Goal: Information Seeking & Learning: Learn about a topic

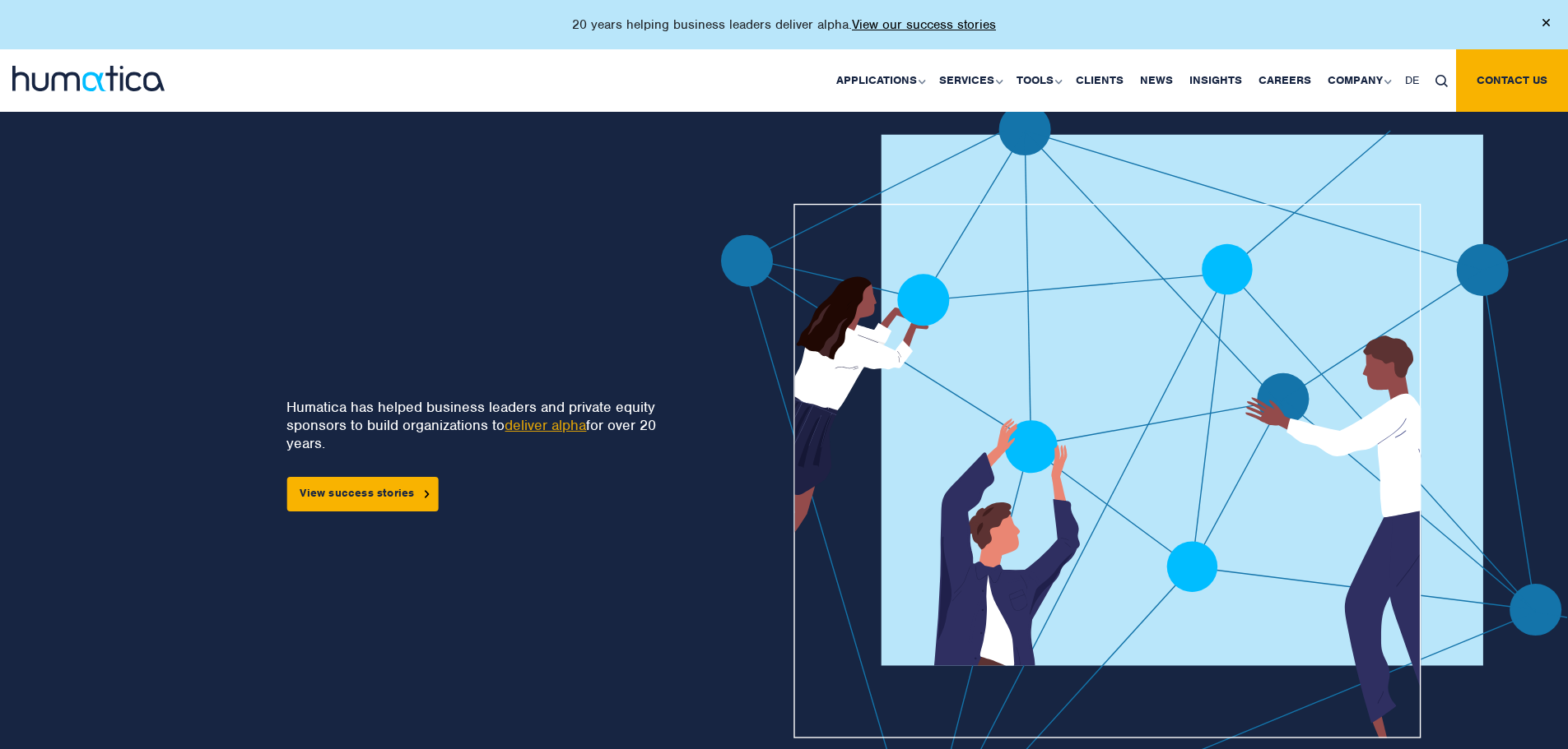
click at [1443, 87] on link at bounding box center [1441, 81] width 29 height 31
click at [1430, 130] on input "text" at bounding box center [1464, 141] width 189 height 43
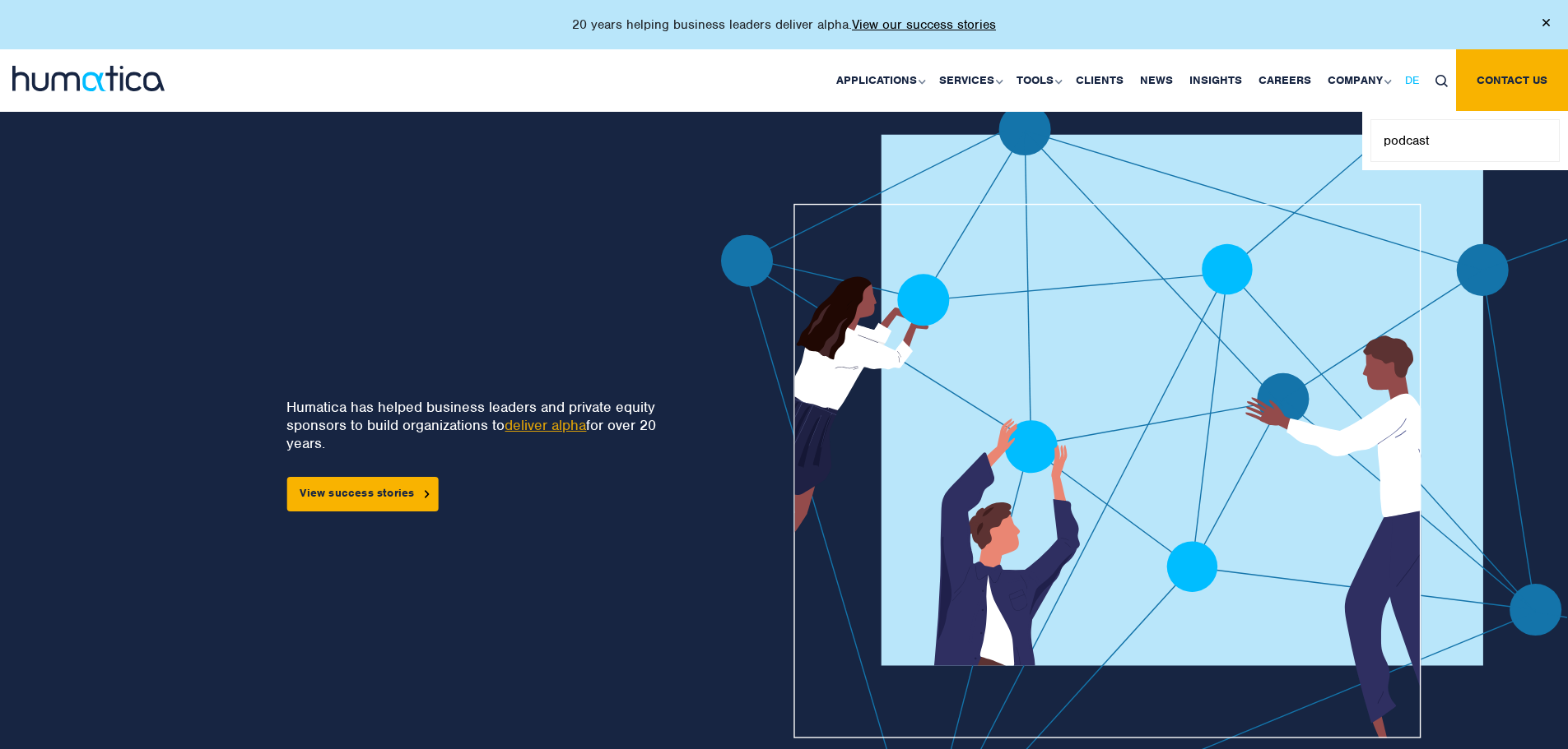
type input "podcast"
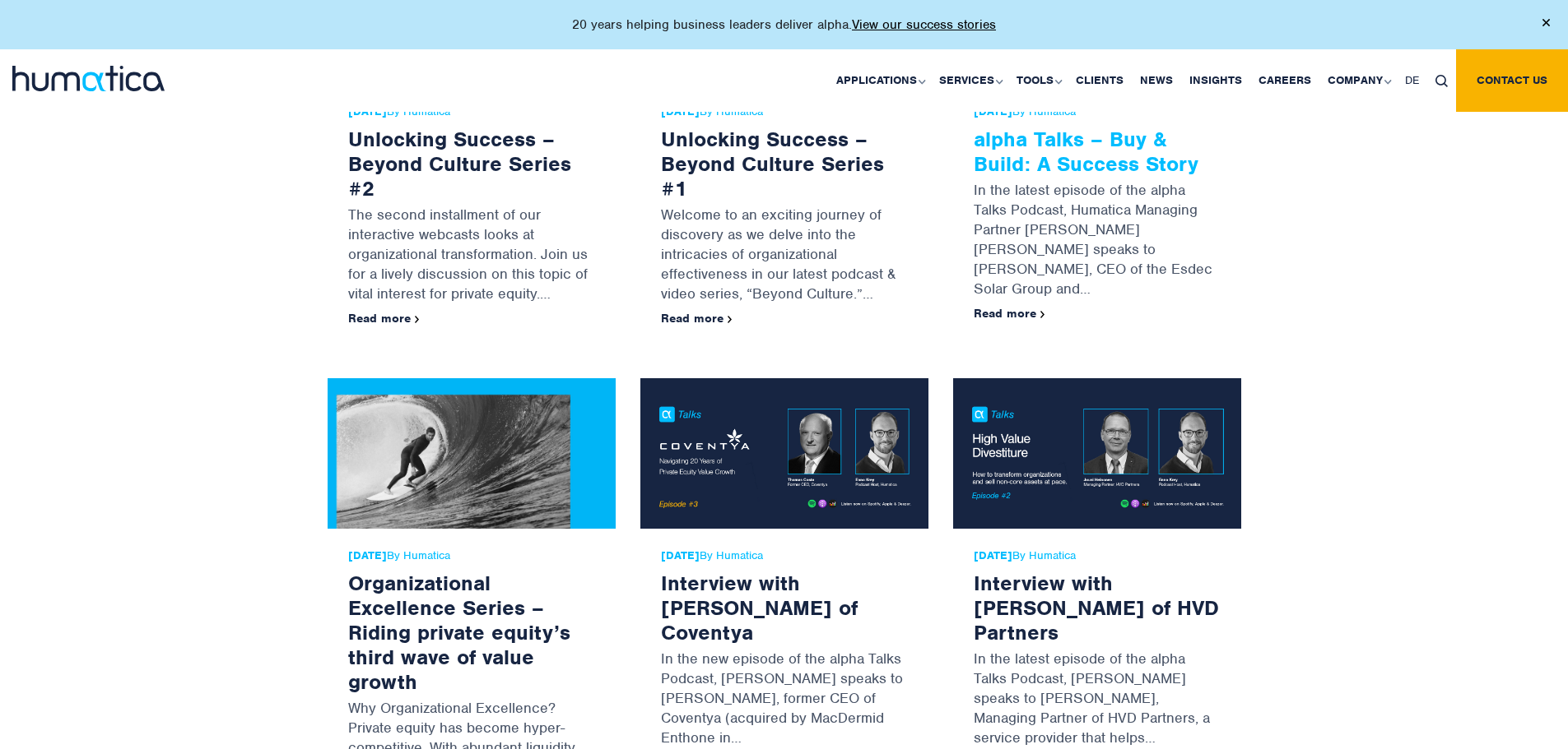
scroll to position [741, 0]
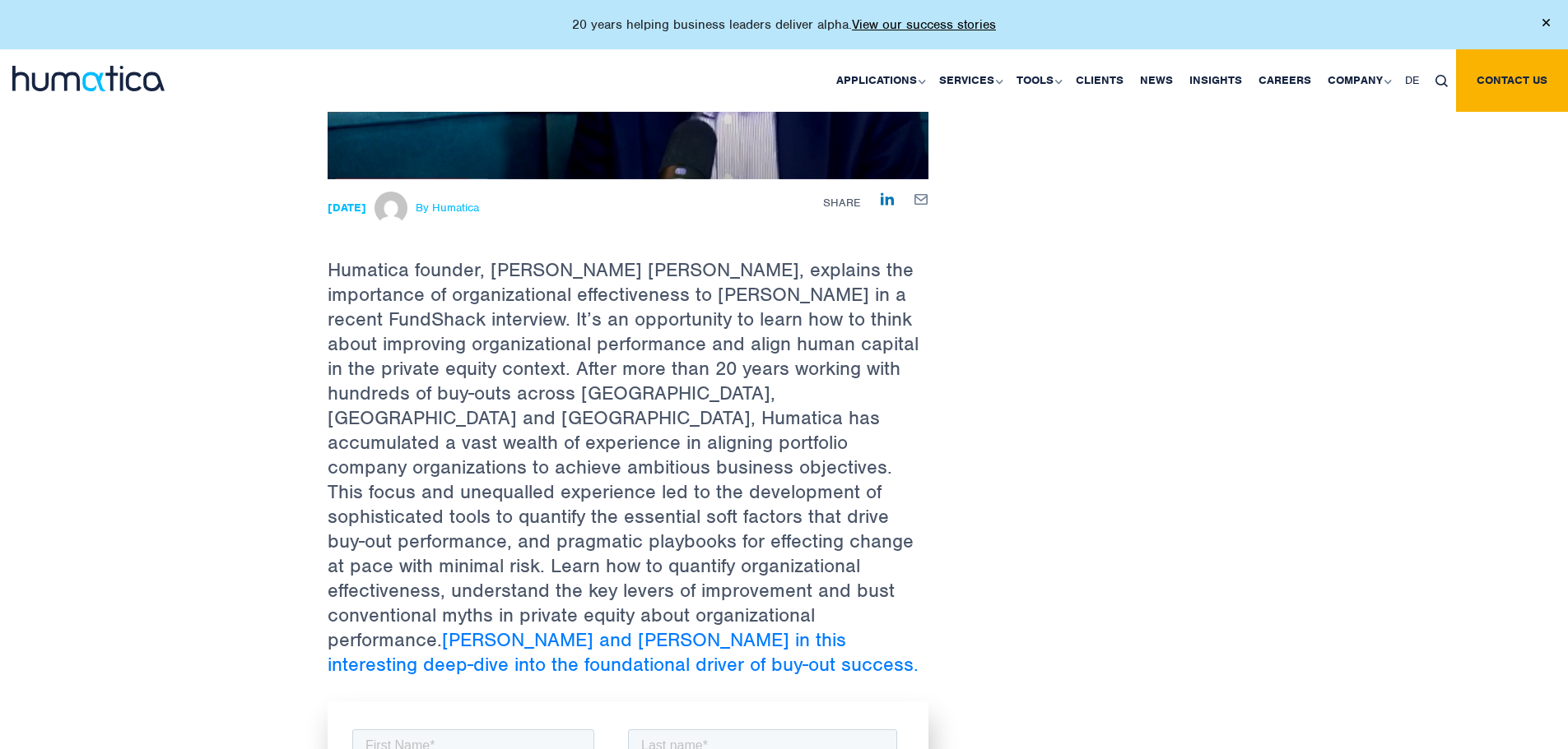
scroll to position [1069, 0]
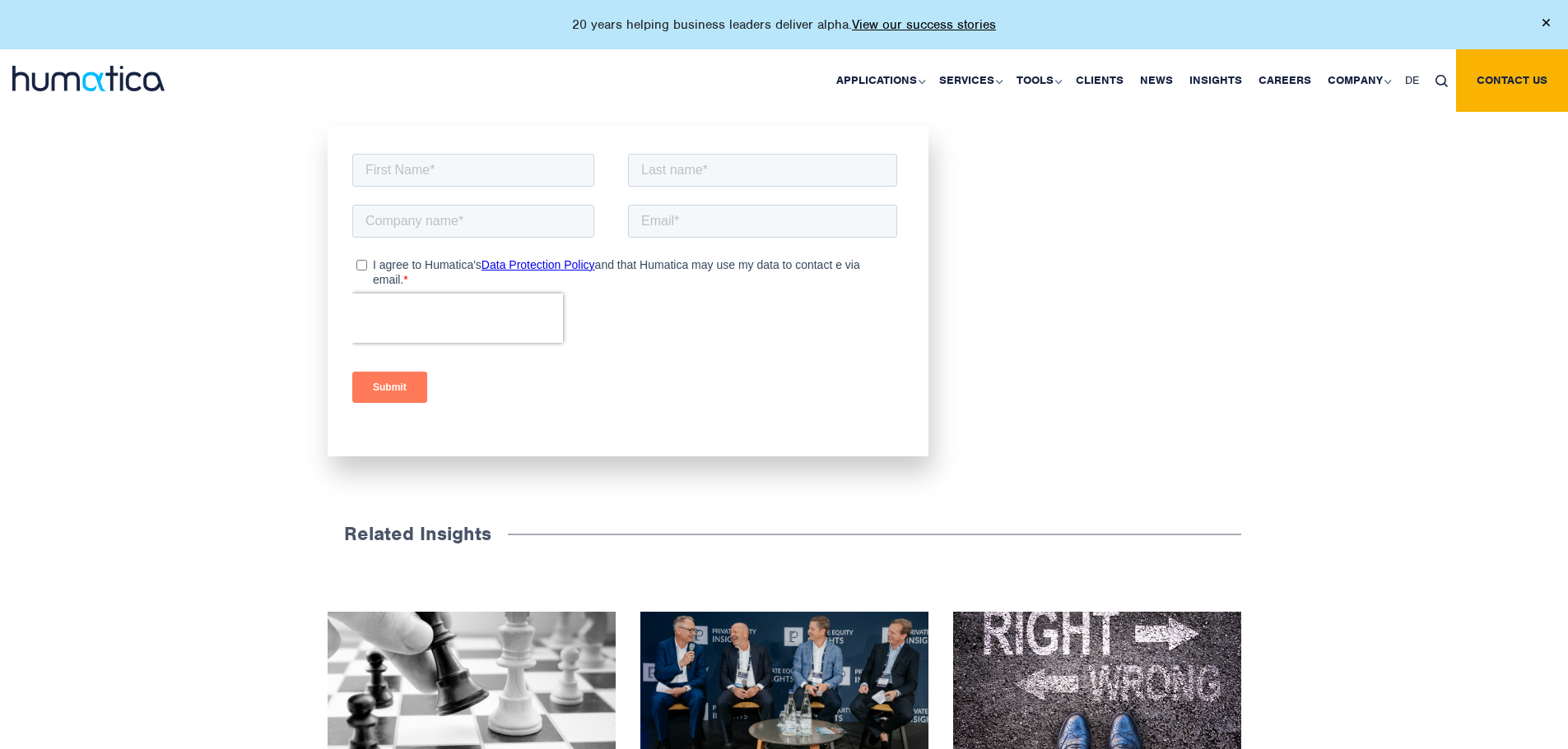
click at [1433, 76] on link at bounding box center [1441, 81] width 29 height 31
paste input "alpha Talks"
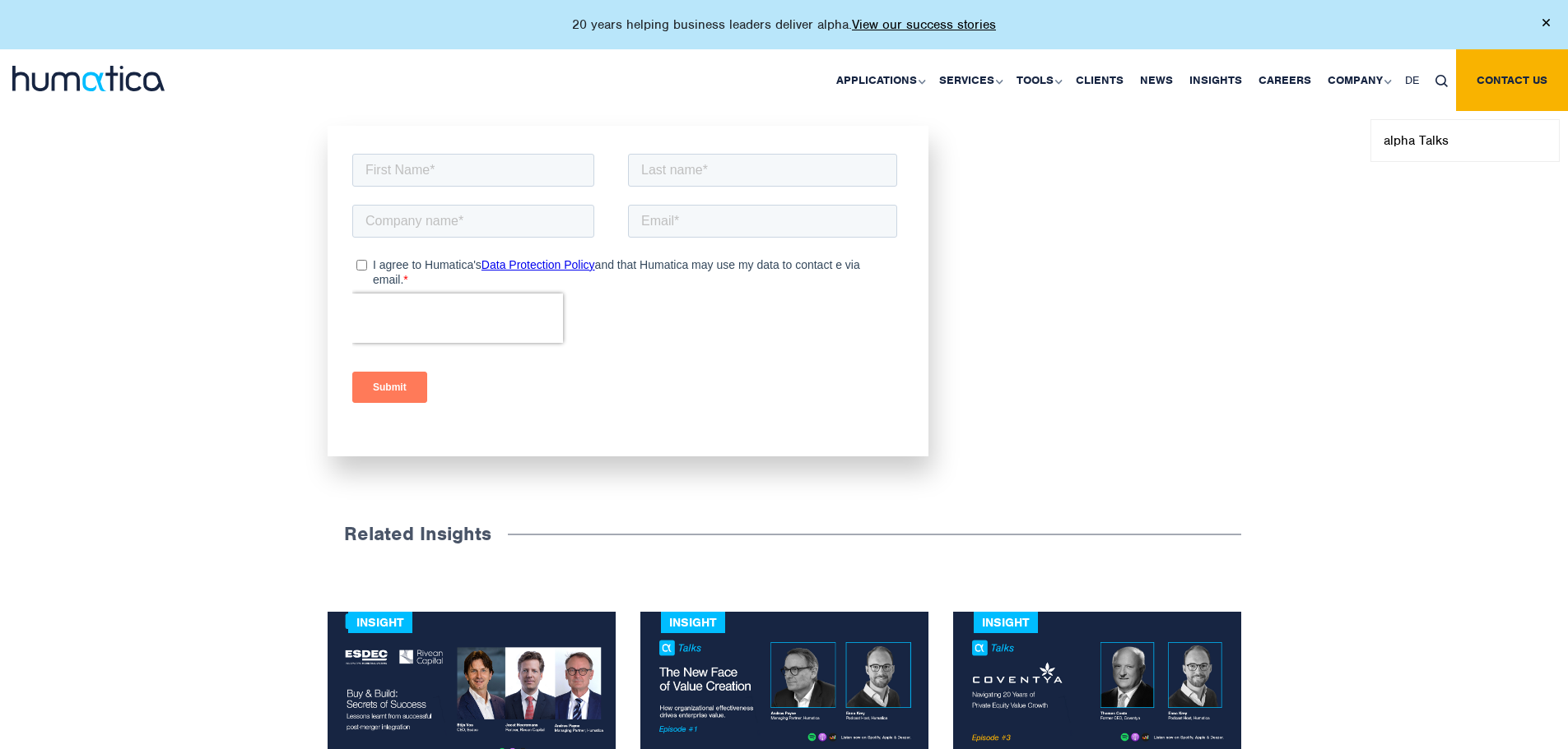
type input "alpha Talks"
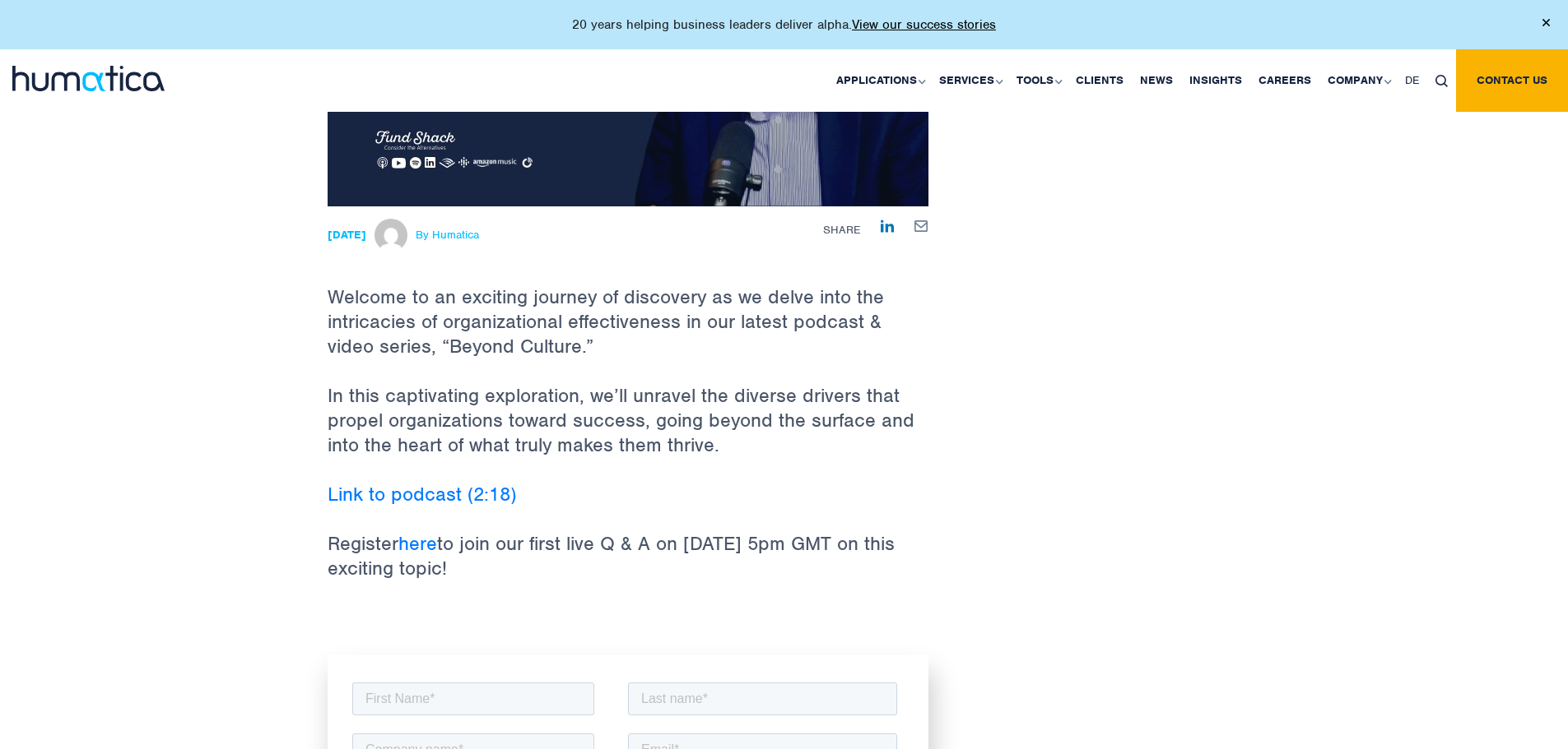
scroll to position [493, 0]
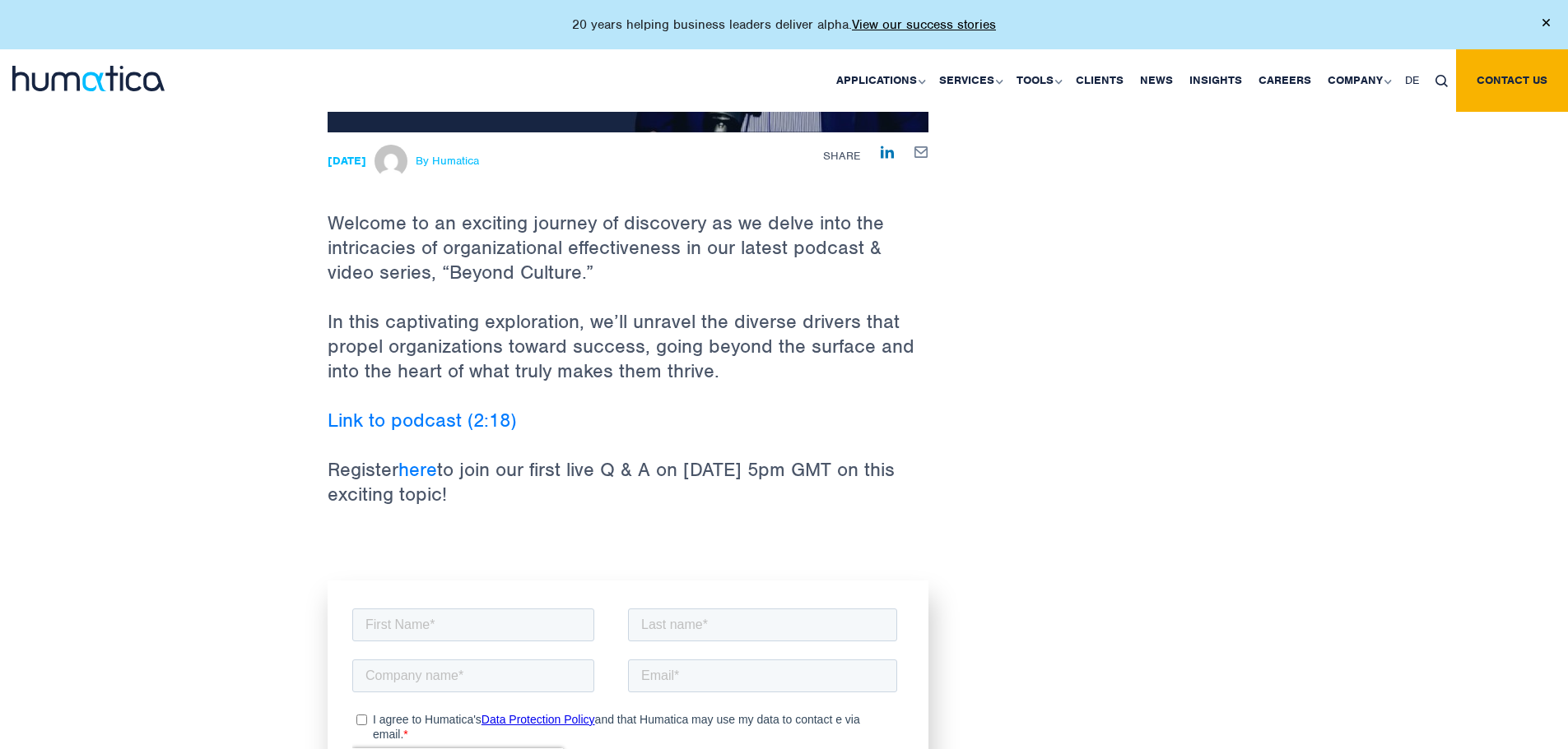
click at [1095, 450] on div "Back to Insights Unlocking Success – Beyond Culture Series #1 18 Jan, 2024 By H…" at bounding box center [784, 265] width 938 height 1293
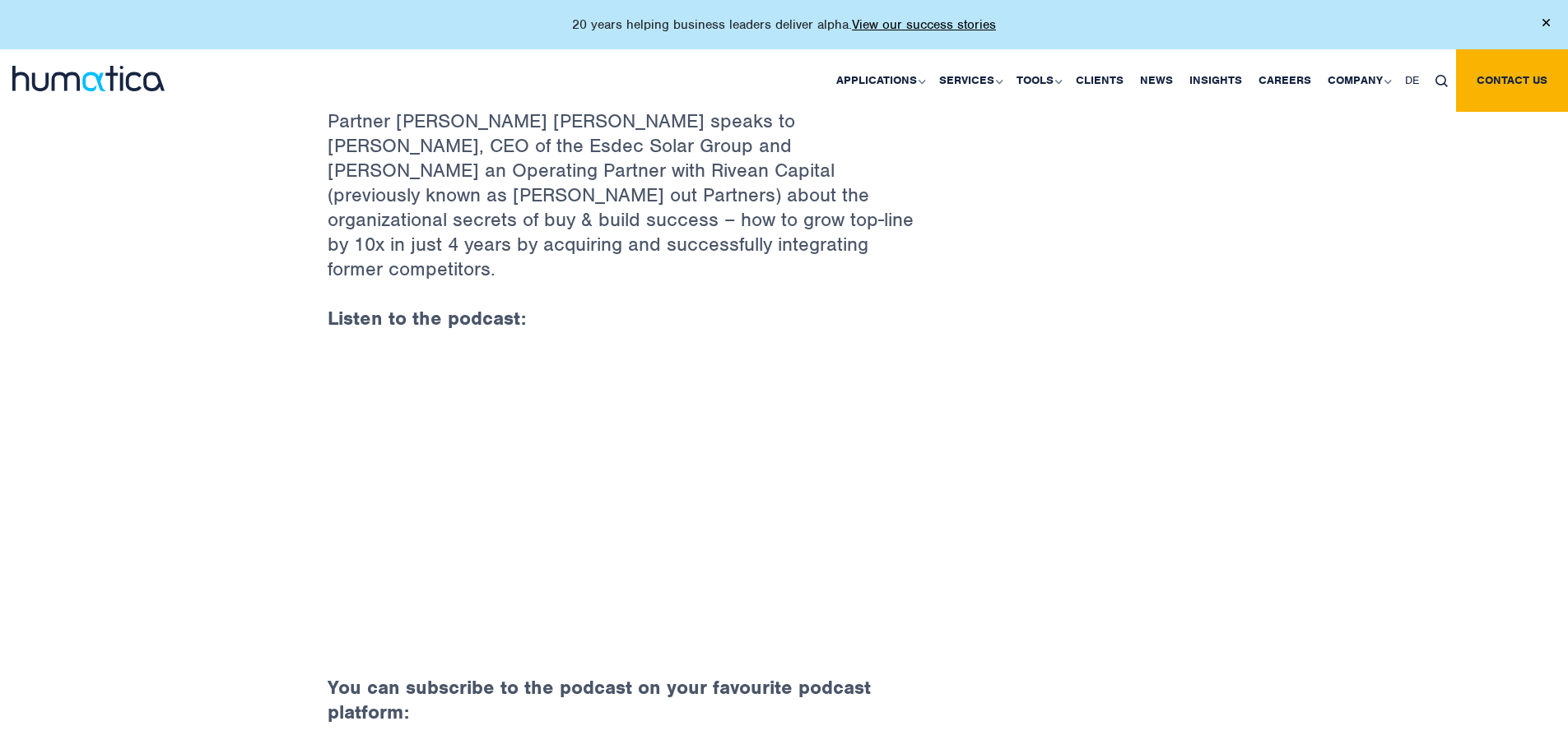
scroll to position [658, 0]
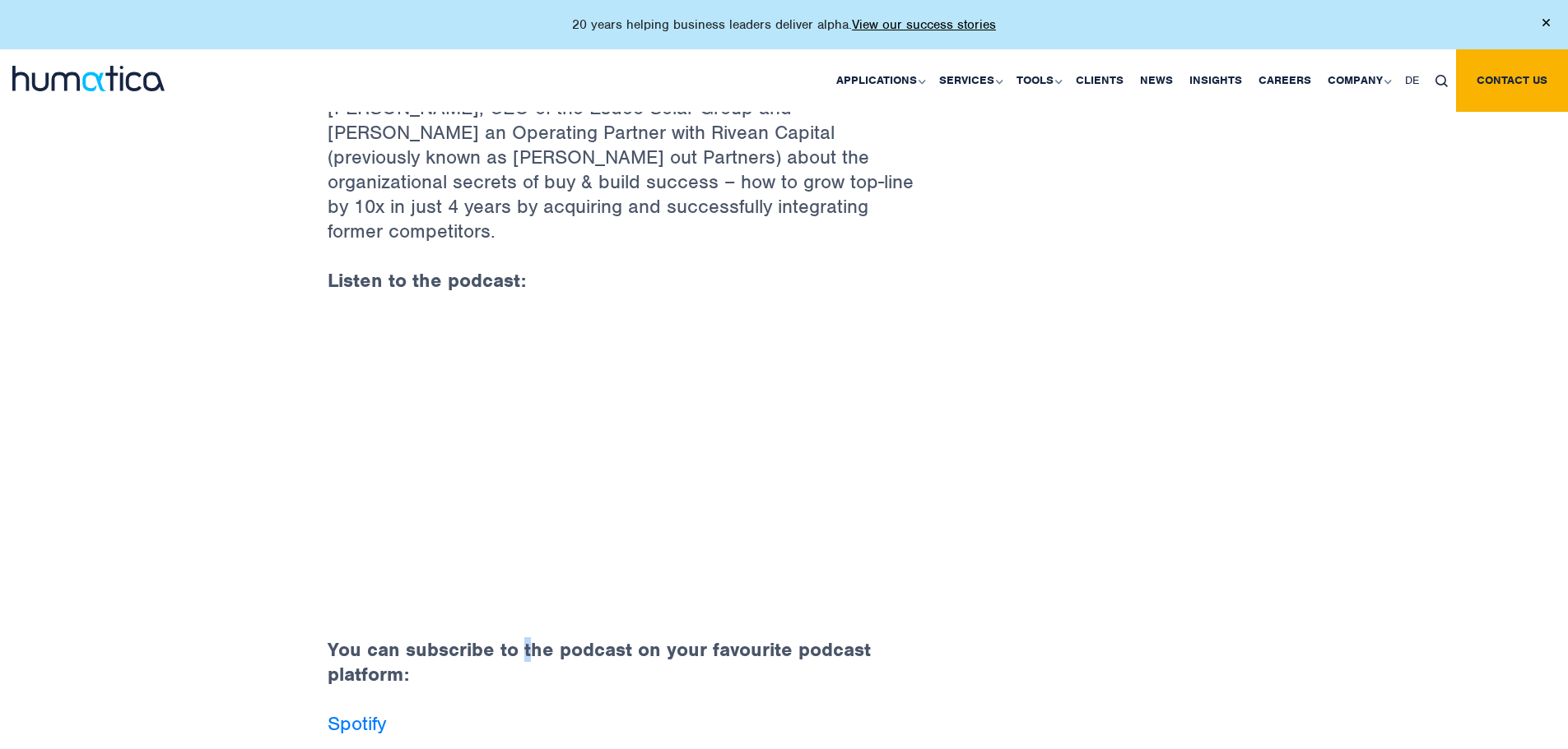
drag, startPoint x: 926, startPoint y: 573, endPoint x: 476, endPoint y: 639, distance: 454.8
click at [508, 638] on strong "You can subscribe to the podcast on your favourite podcast platform:" at bounding box center [599, 662] width 543 height 49
click at [576, 655] on p "You can subscribe to the podcast on your favourite podcast platform:" at bounding box center [628, 675] width 601 height 74
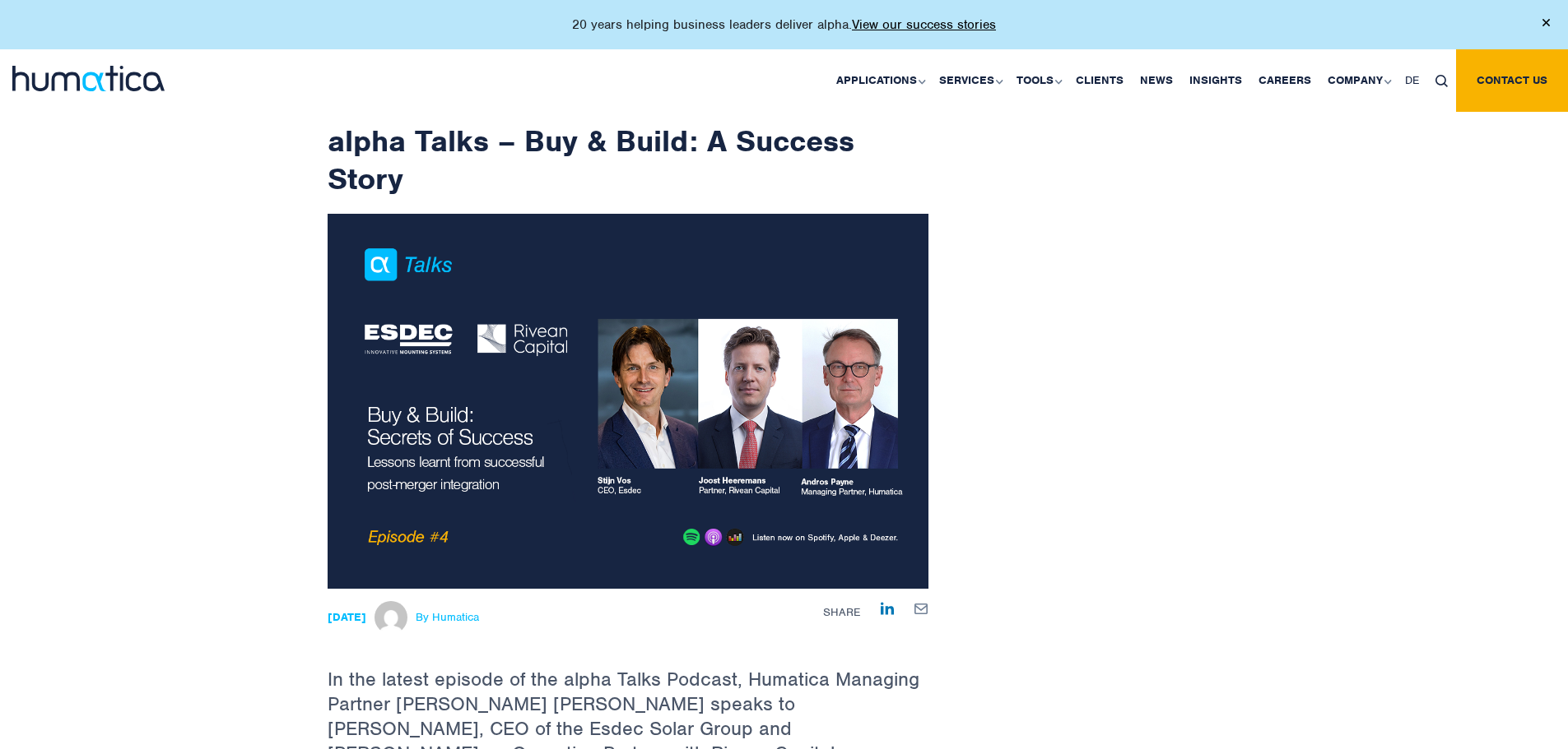
scroll to position [0, 0]
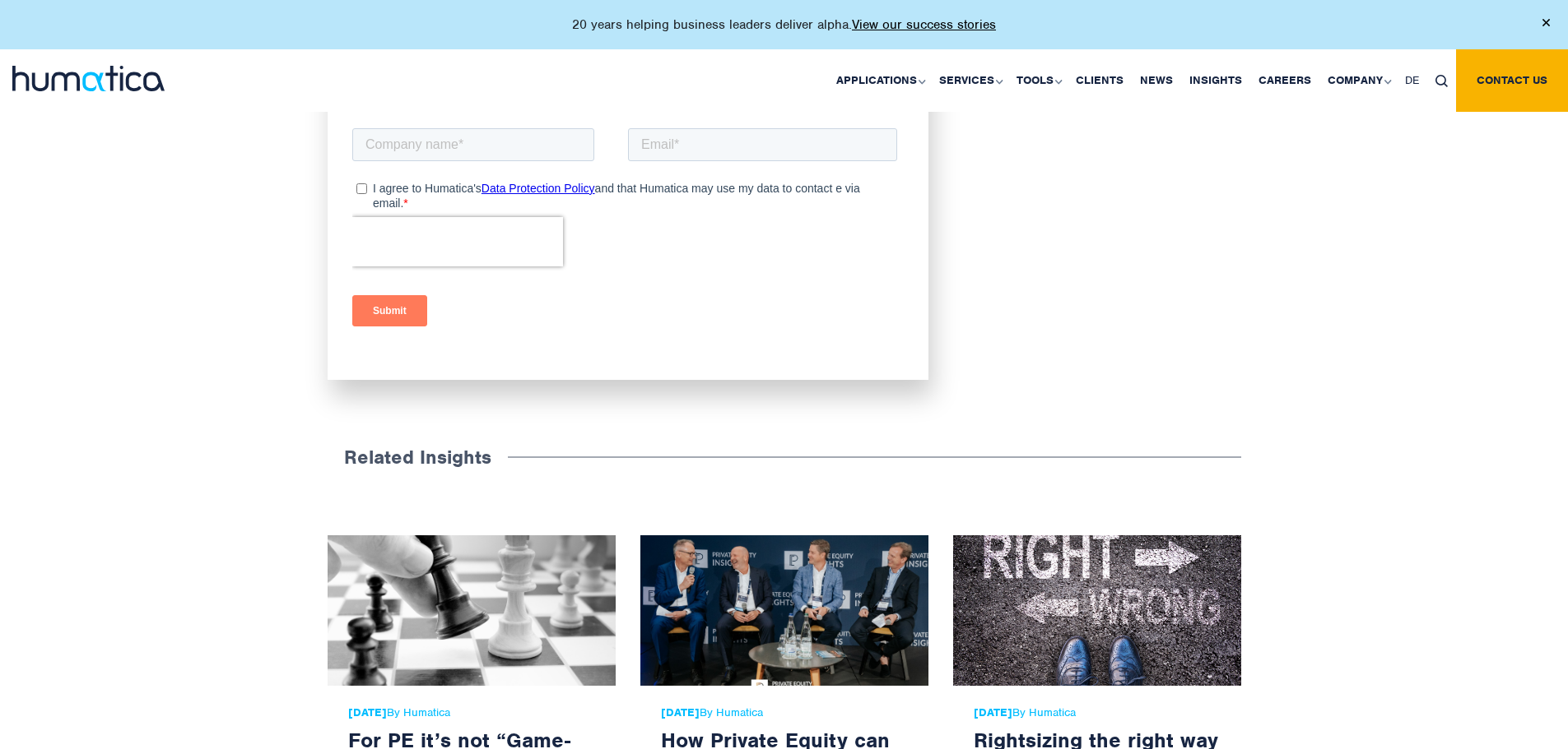
scroll to position [658, 0]
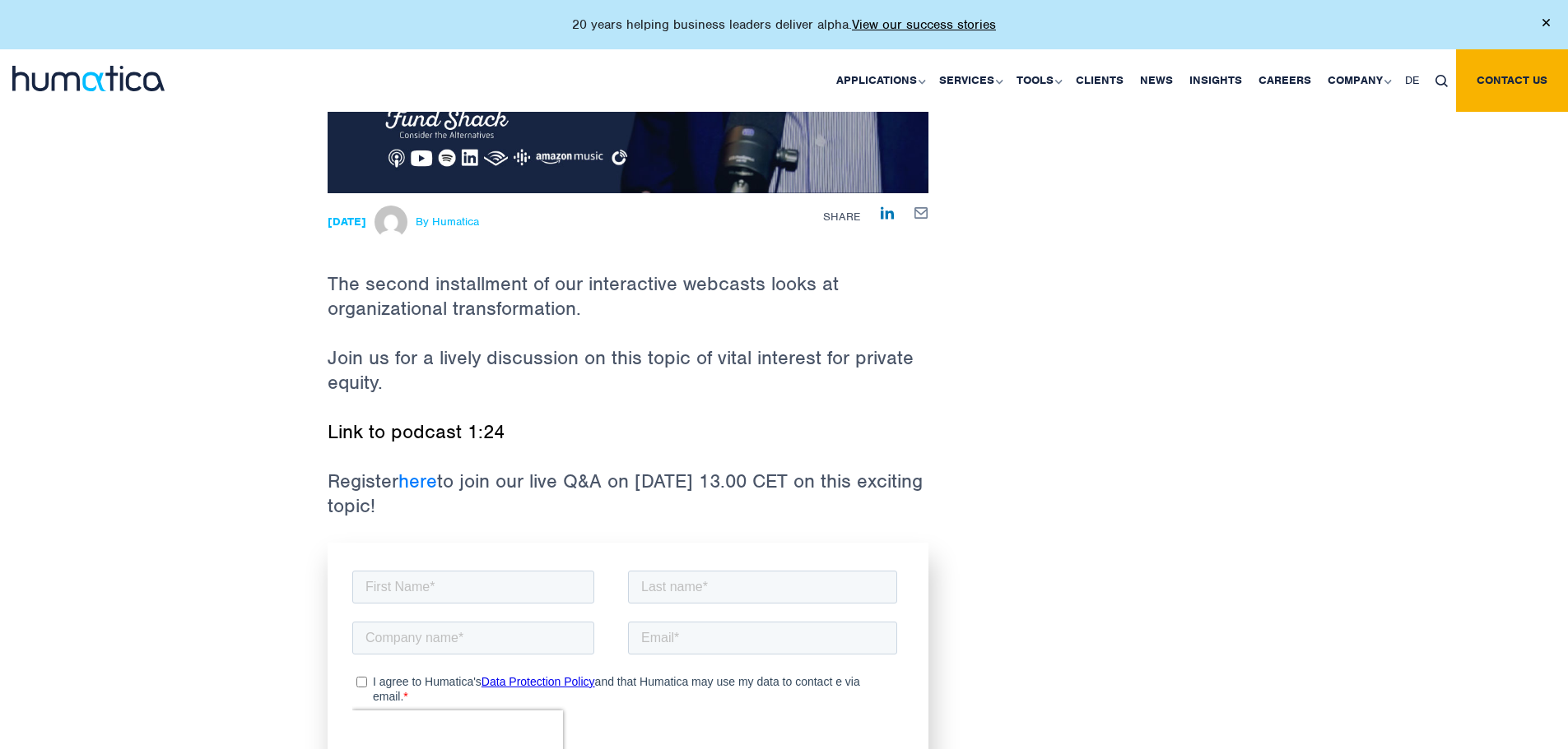
click at [430, 440] on link "Link to podcast 1:24" at bounding box center [416, 431] width 177 height 25
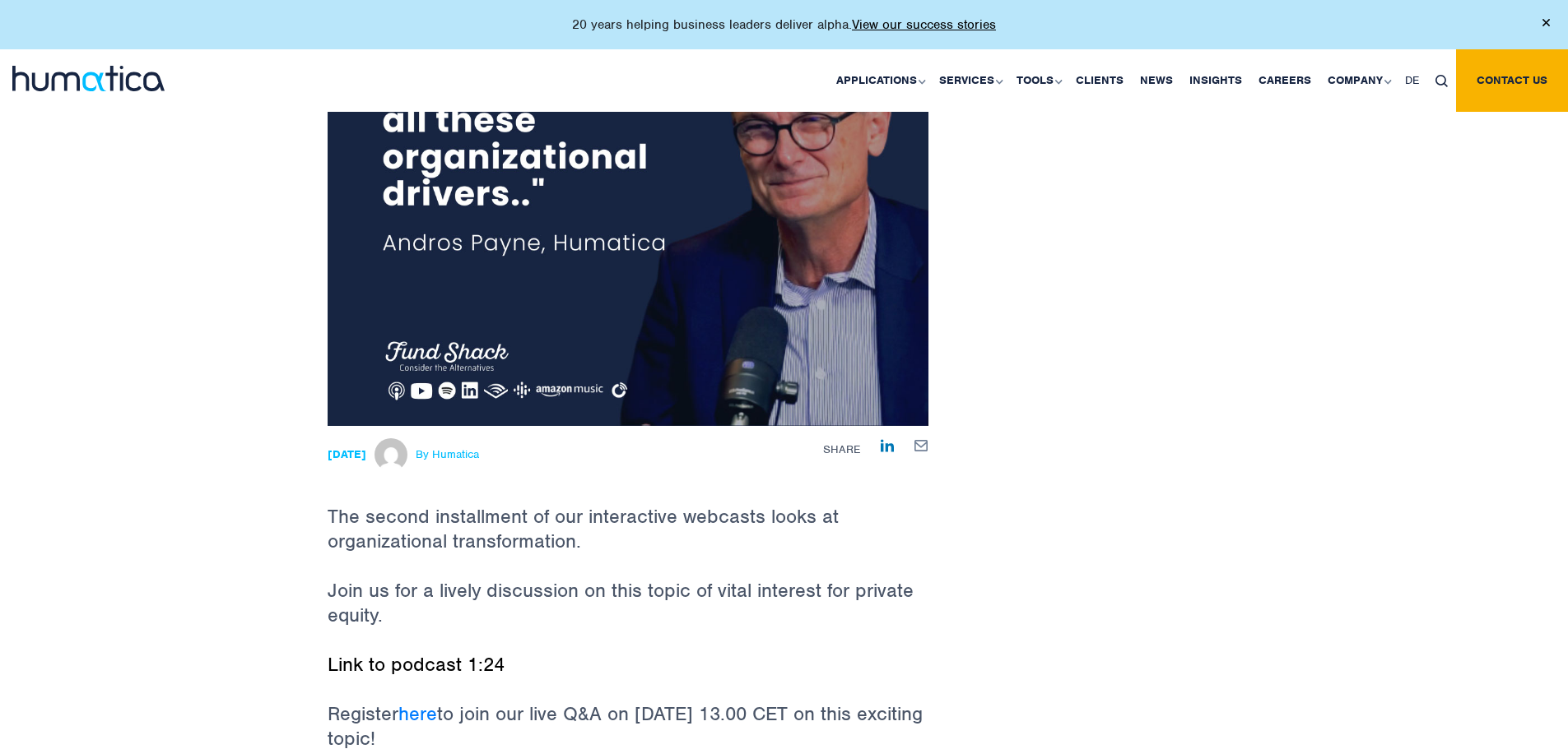
scroll to position [165, 0]
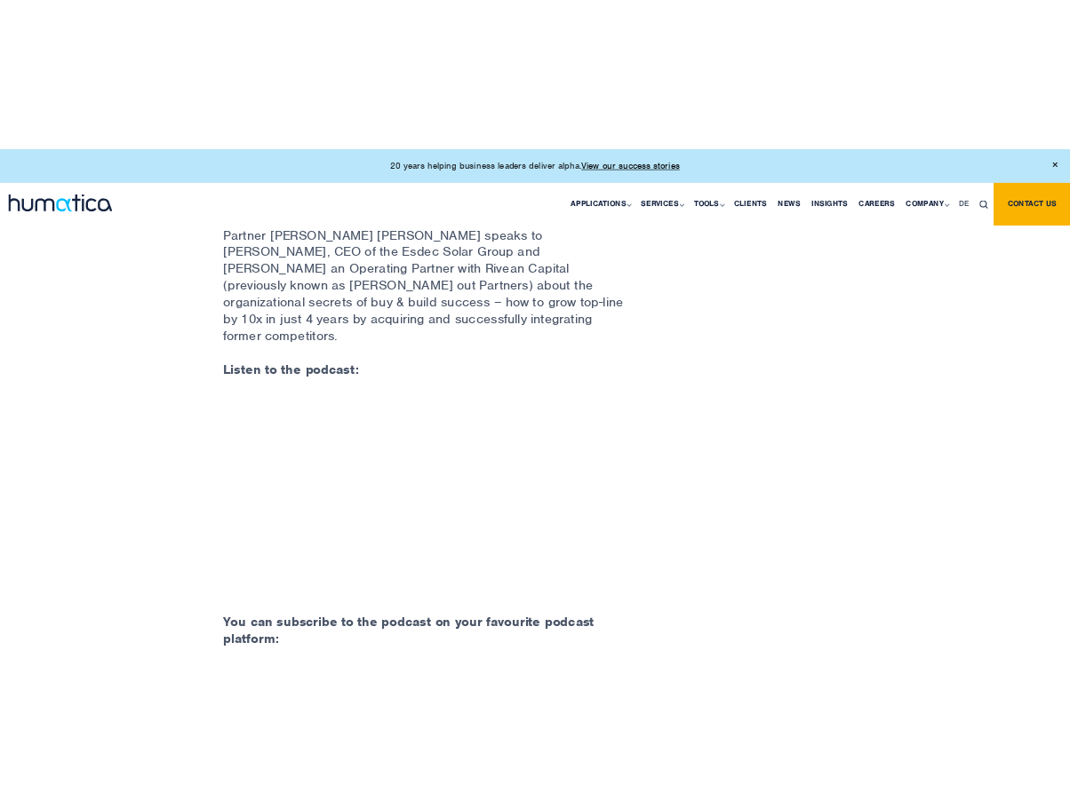
scroll to position [800, 0]
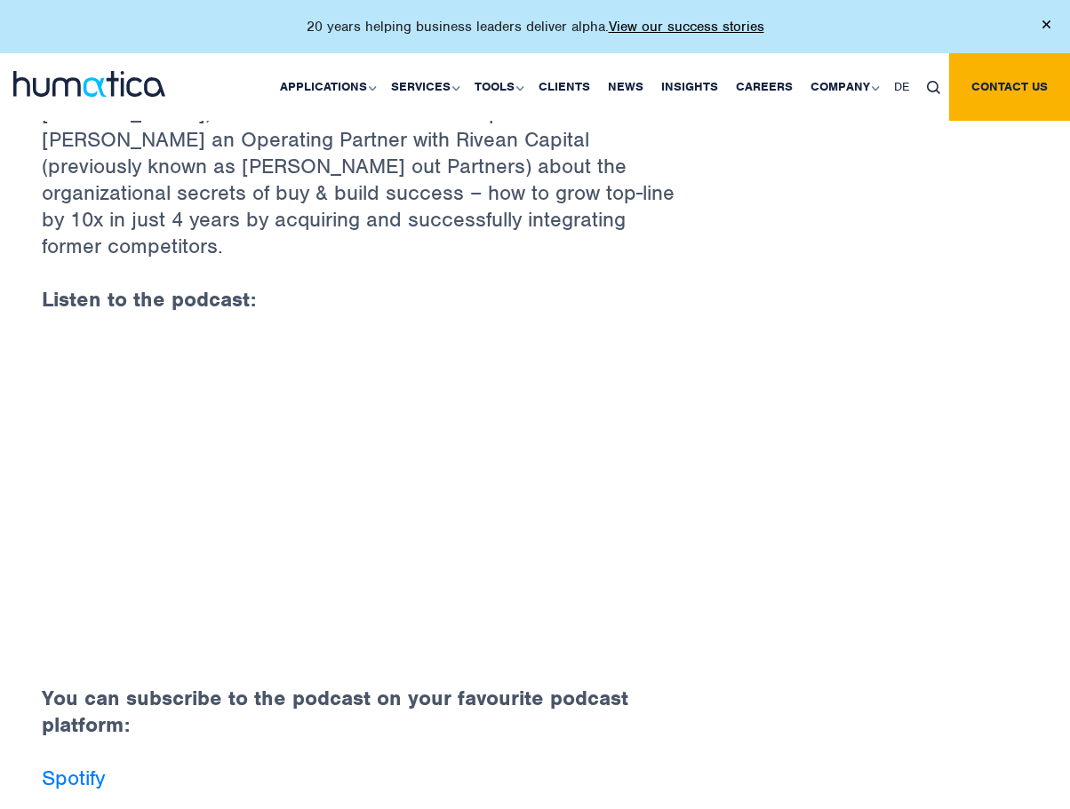
scroll to position [714, 0]
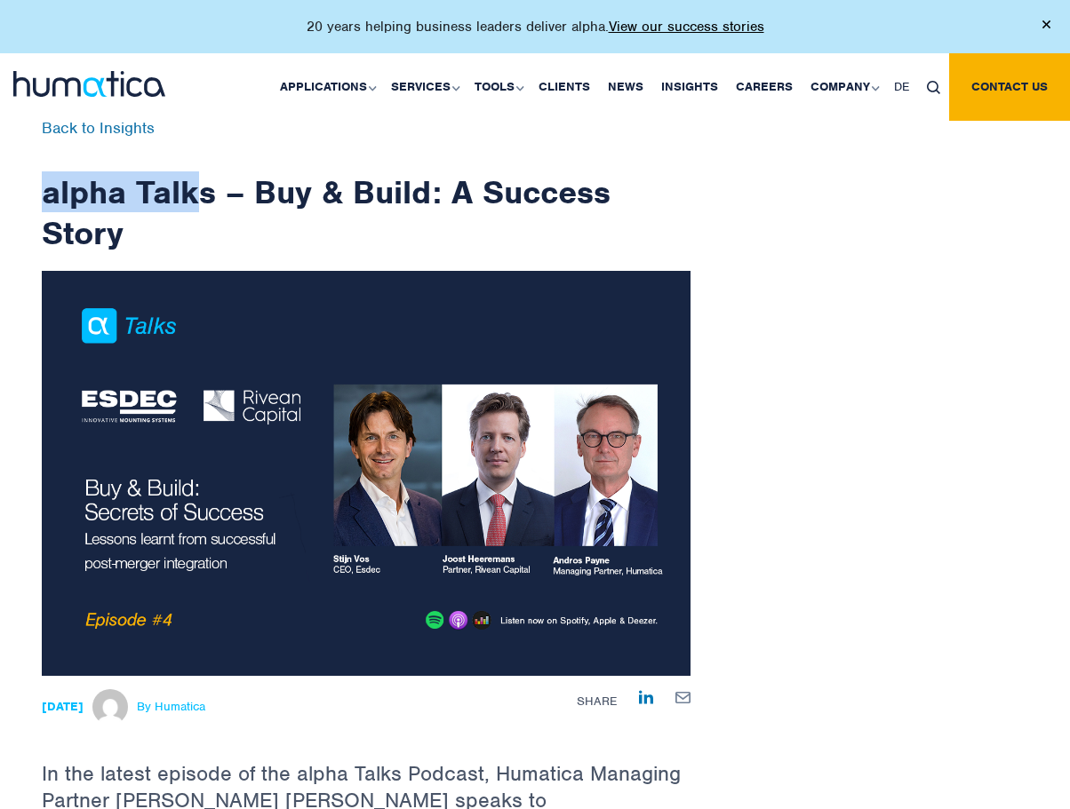
drag, startPoint x: 47, startPoint y: 181, endPoint x: 204, endPoint y: 186, distance: 157.3
click at [204, 186] on h1 "alpha Talks – Buy & Build: A Success Story" at bounding box center [366, 187] width 649 height 132
drag, startPoint x: 211, startPoint y: 189, endPoint x: 42, endPoint y: 208, distance: 170.7
click at [42, 208] on h1 "alpha Talks – Buy & Build: A Success Story" at bounding box center [366, 187] width 649 height 132
copy h1 "alpha Talks"
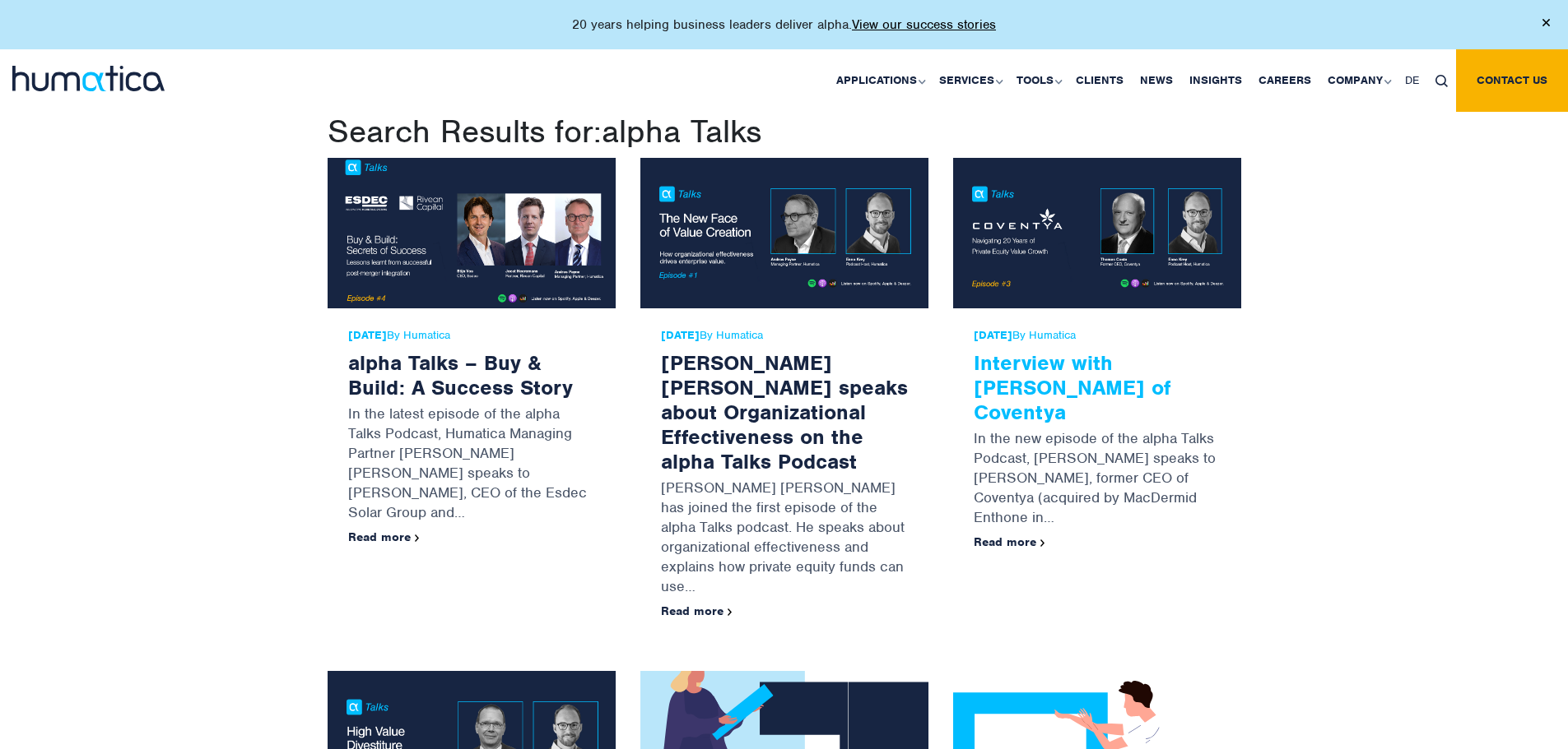
drag, startPoint x: 1026, startPoint y: 383, endPoint x: 1094, endPoint y: 402, distance: 70.6
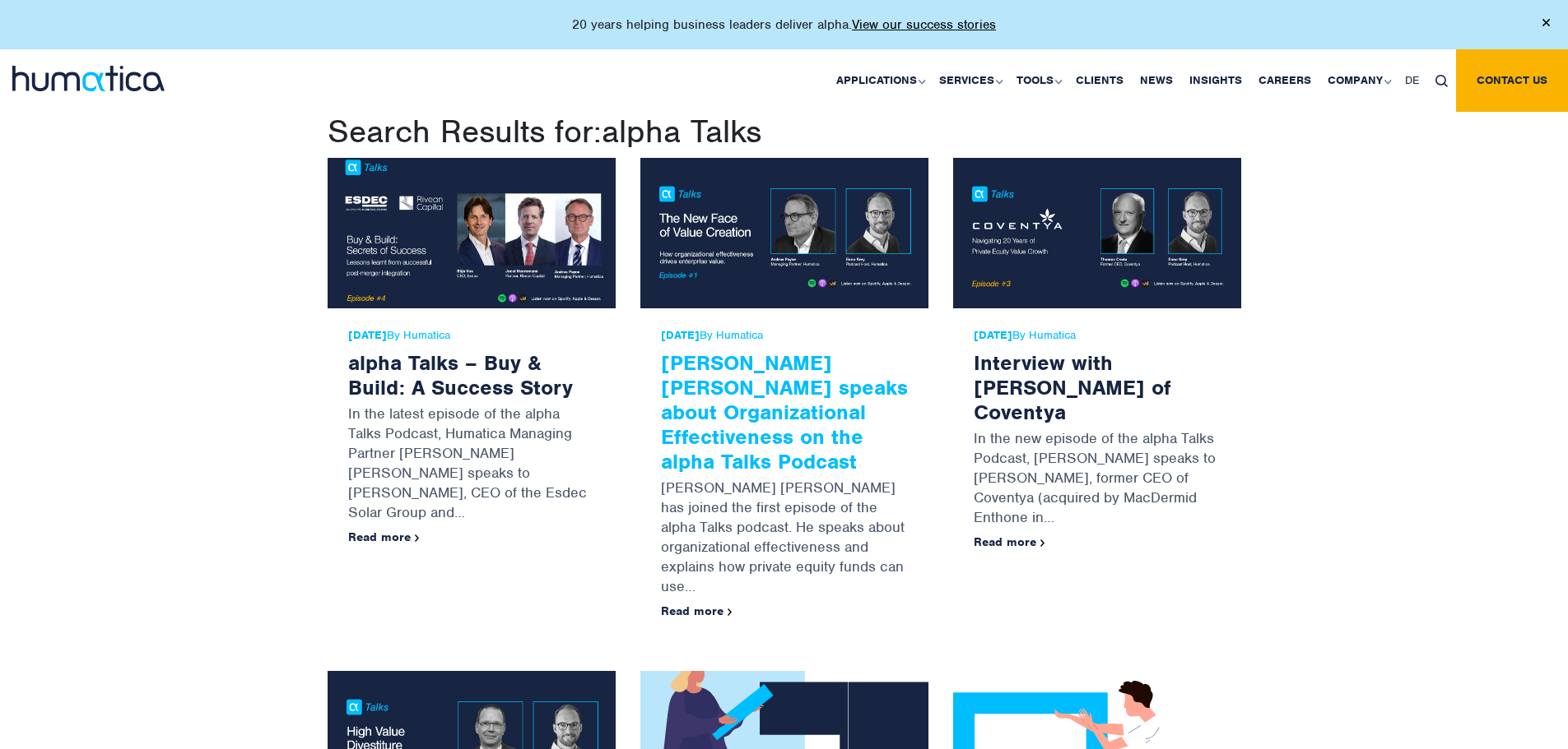
click at [788, 402] on link "[PERSON_NAME] [PERSON_NAME] speaks about Organizational Effectiveness on the al…" at bounding box center [784, 412] width 247 height 125
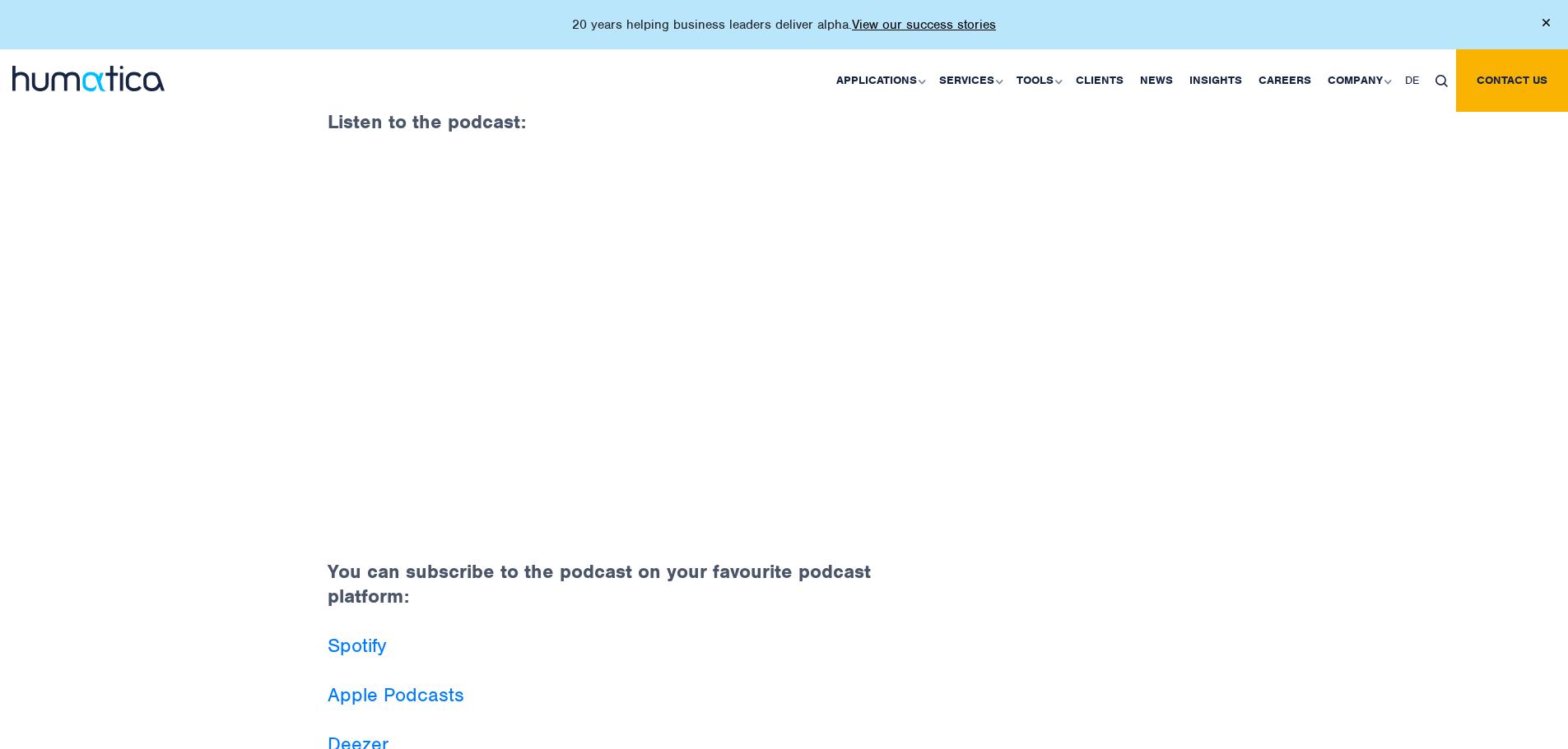
scroll to position [987, 0]
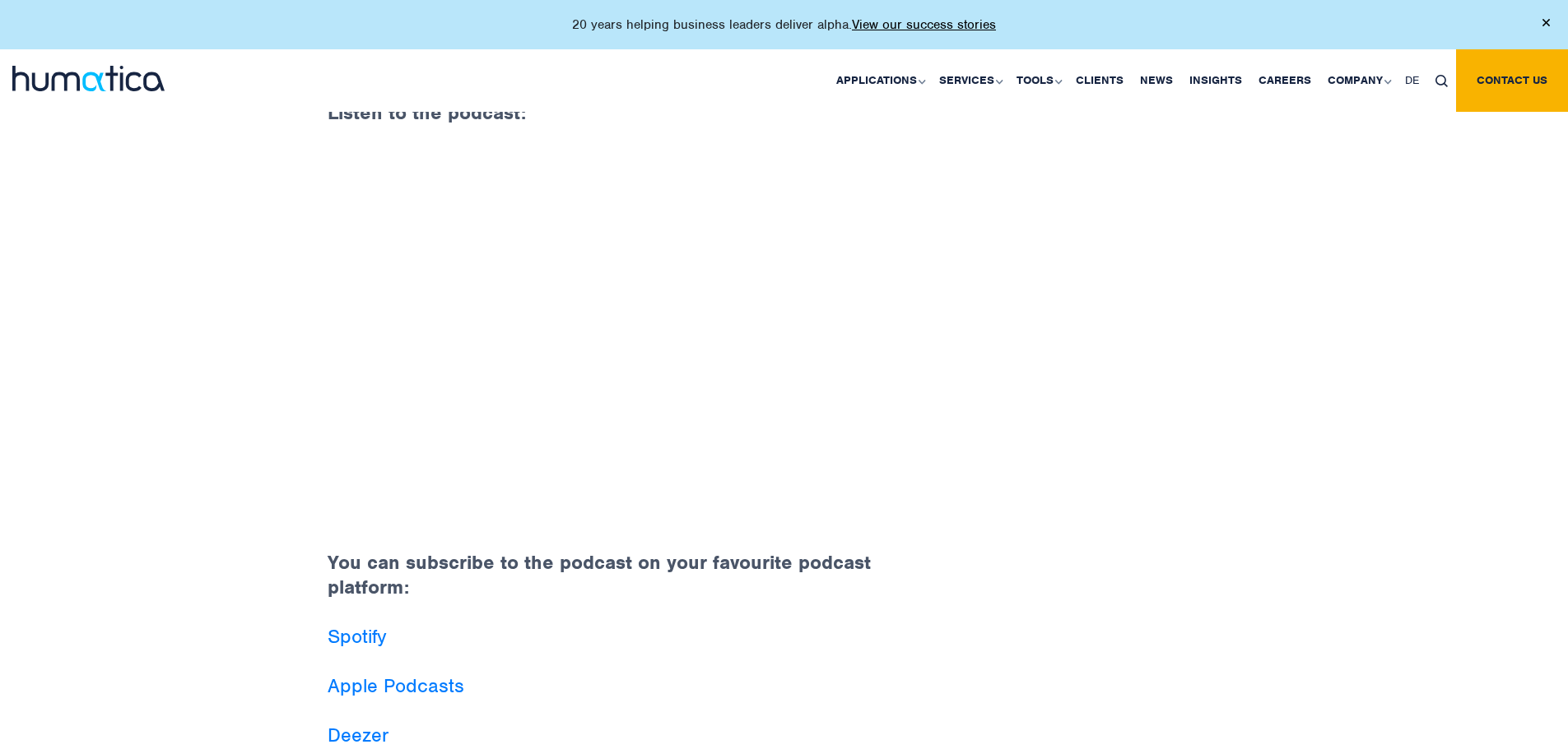
click at [69, 395] on div "Back to Insights Andros Payne speaks about Organizational Effectiveness on the …" at bounding box center [784, 10] width 1568 height 1870
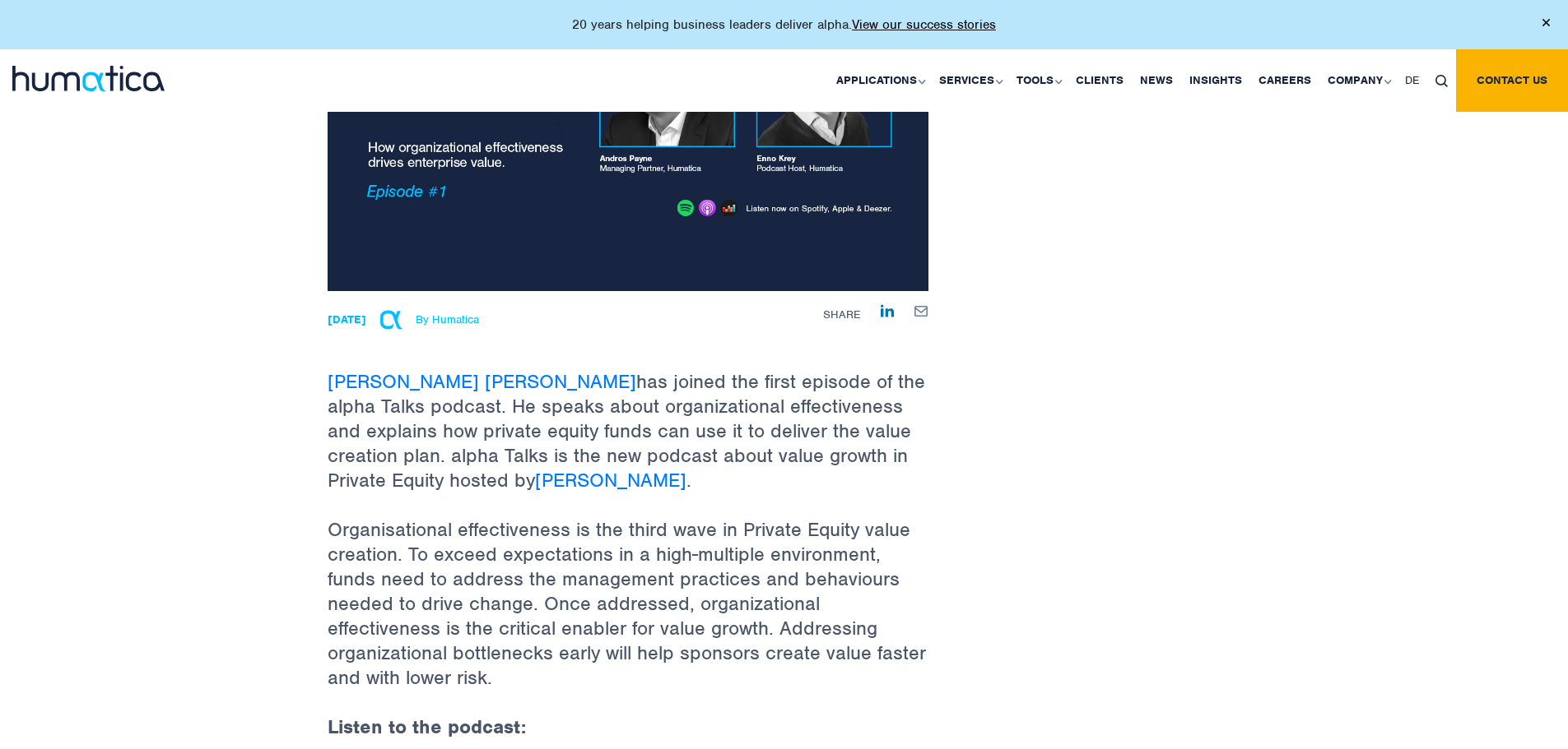
scroll to position [658, 0]
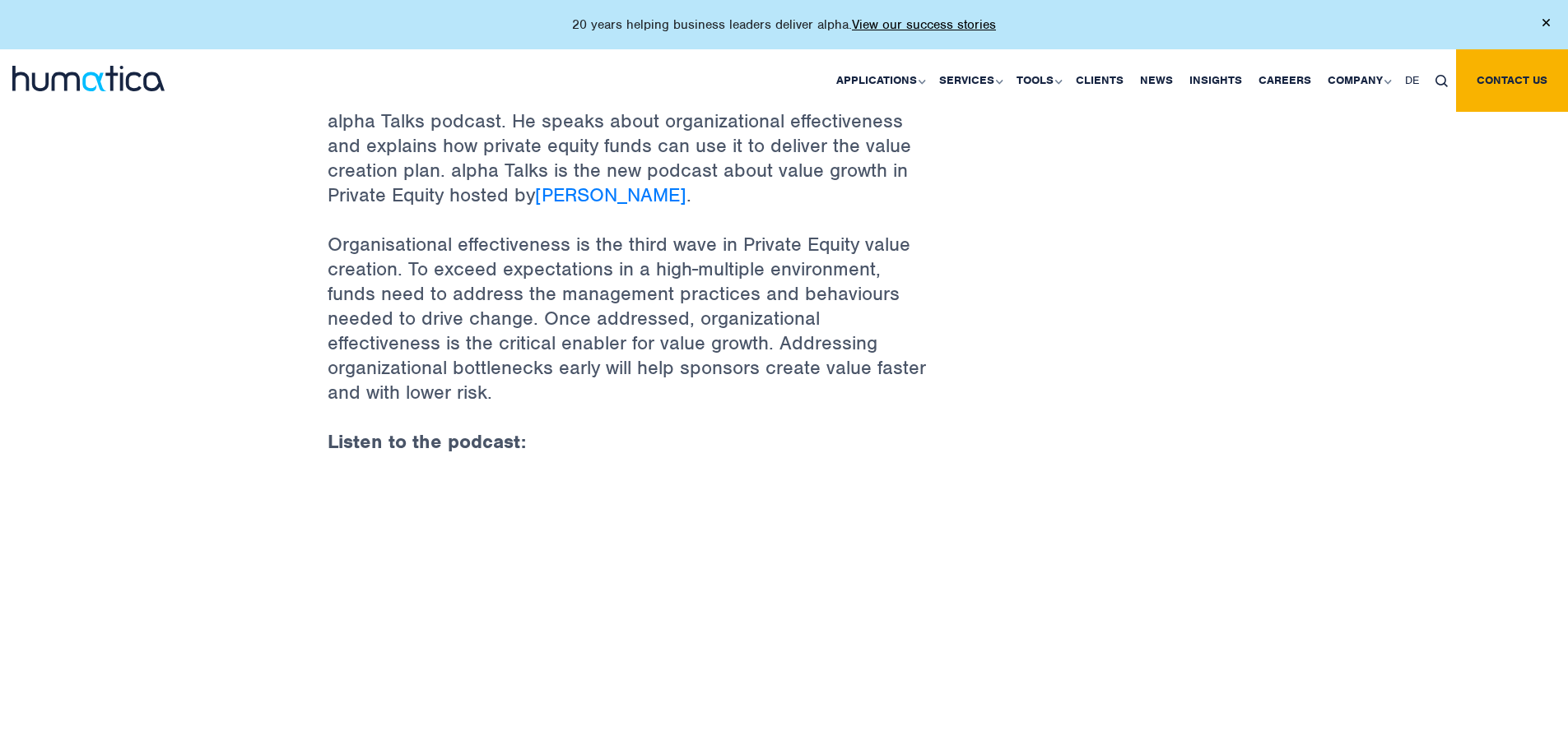
click at [38, 340] on div "Back to Insights Andros Payne speaks about Organizational Effectiveness on the …" at bounding box center [784, 340] width 1568 height 1870
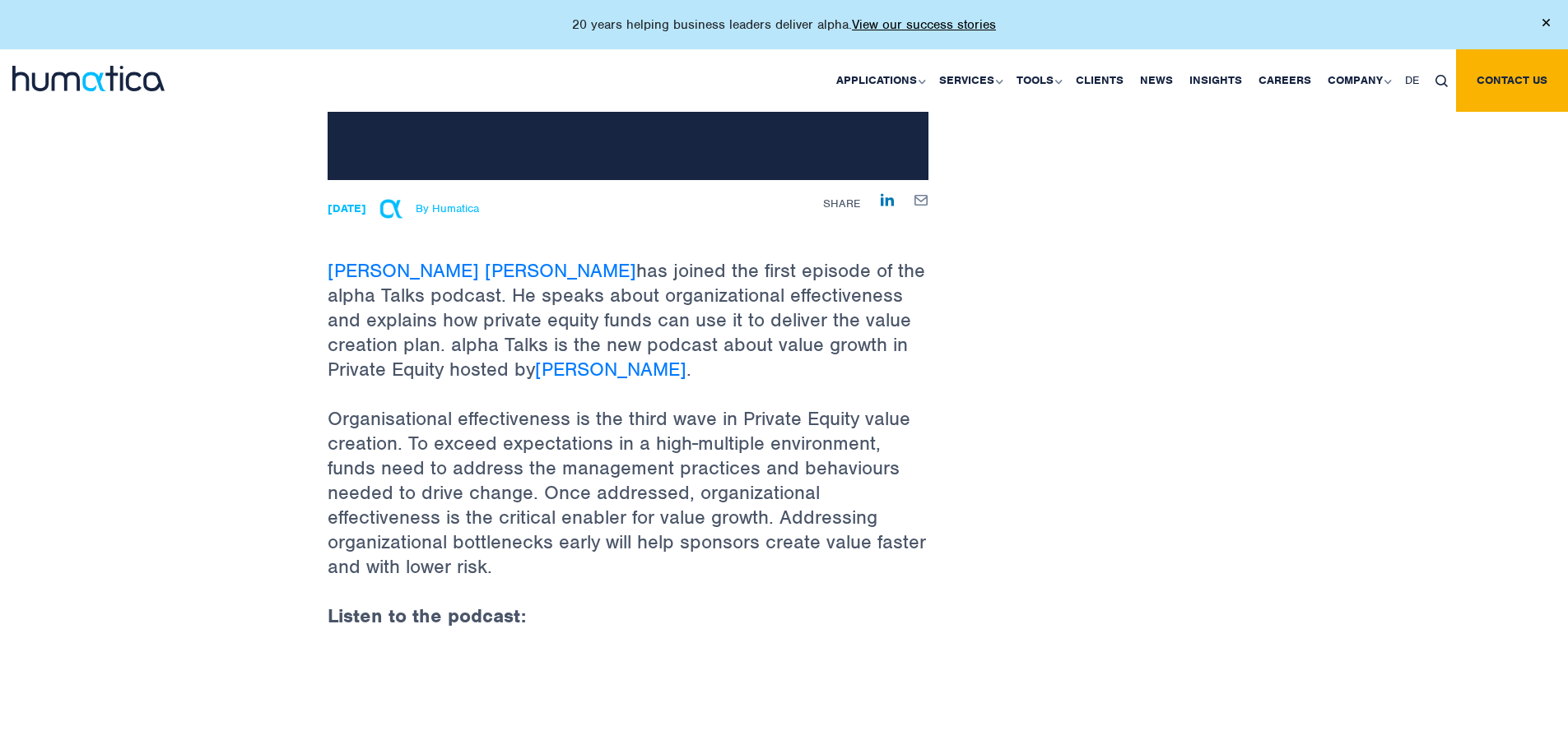
scroll to position [493, 0]
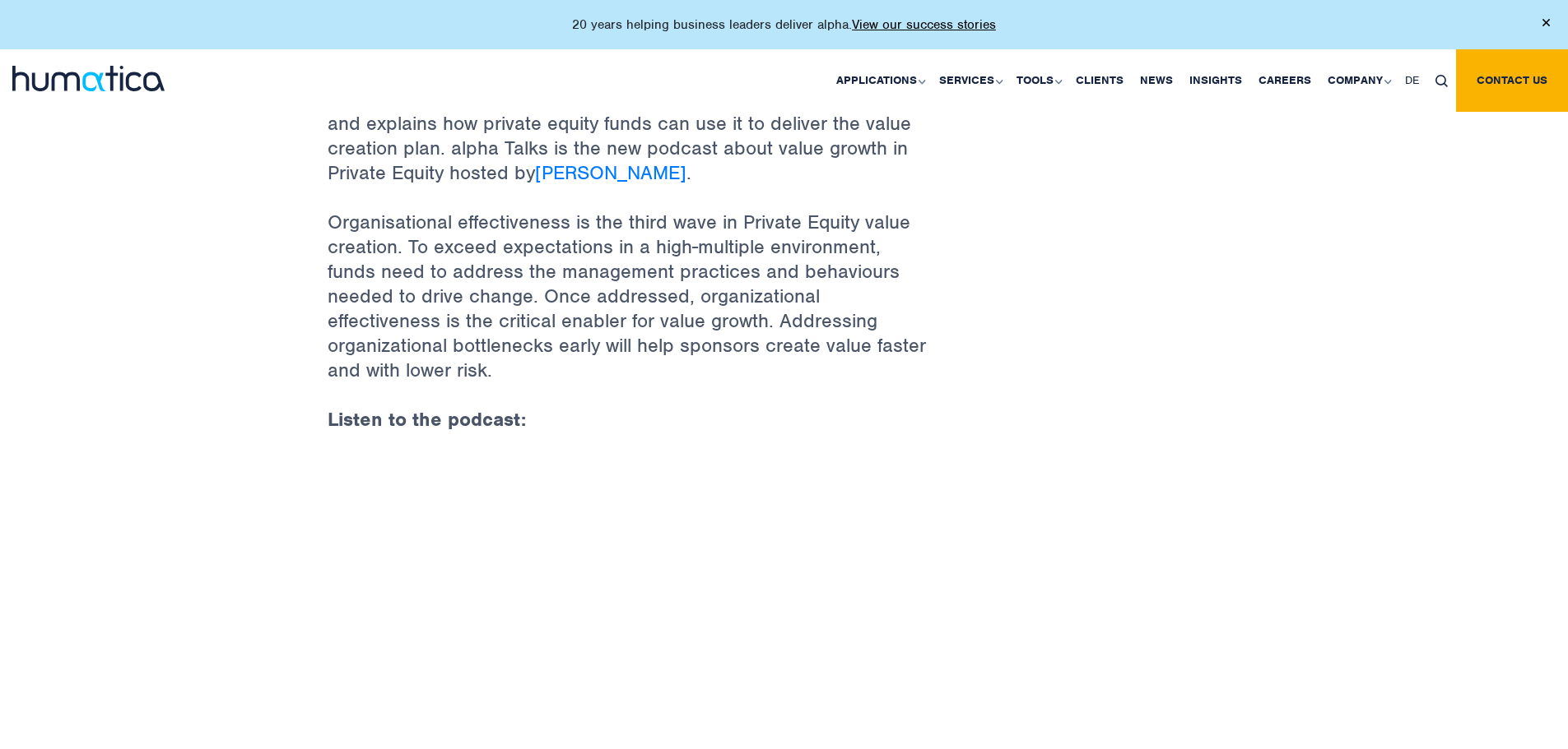
scroll to position [905, 0]
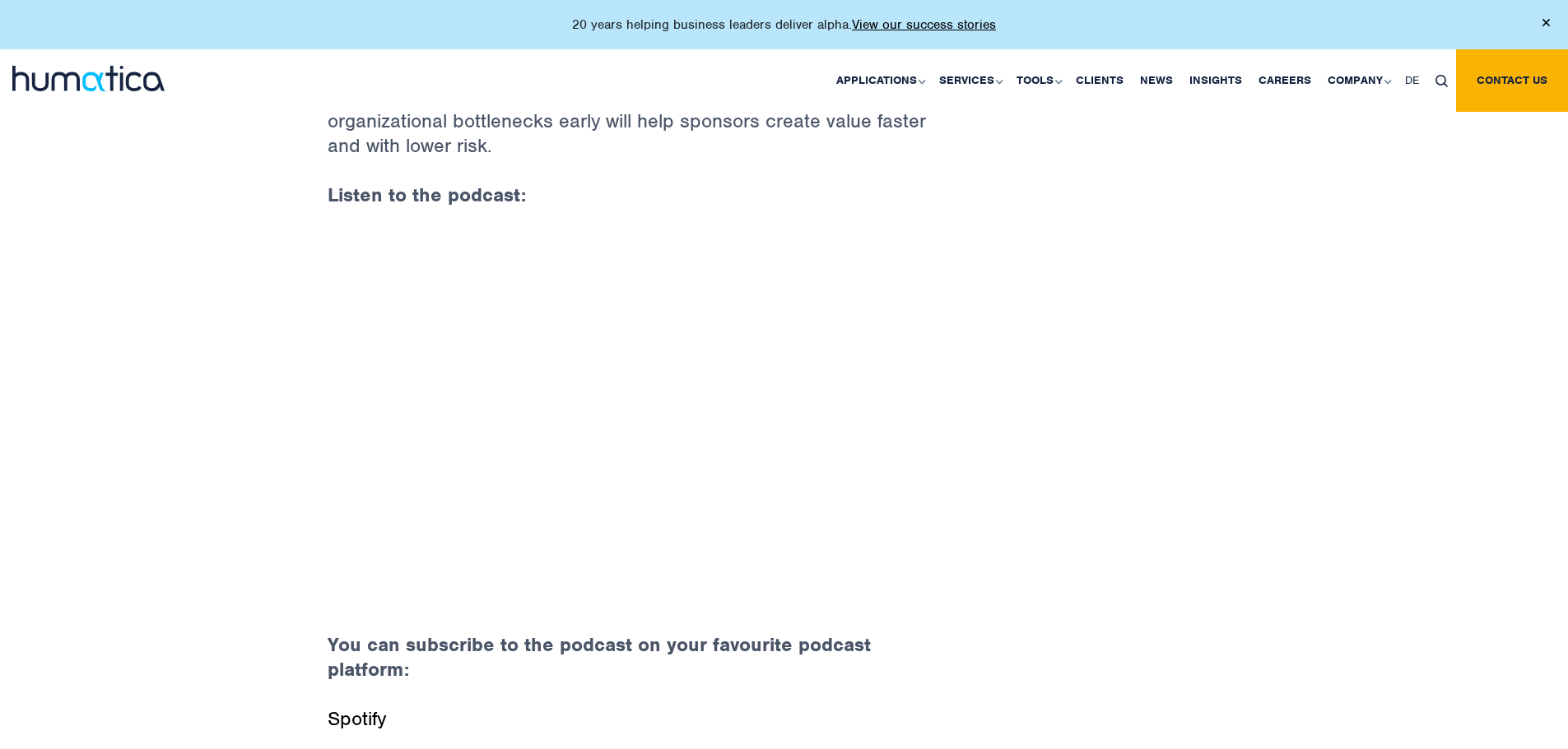
click at [370, 719] on link "Spotify" at bounding box center [357, 718] width 58 height 25
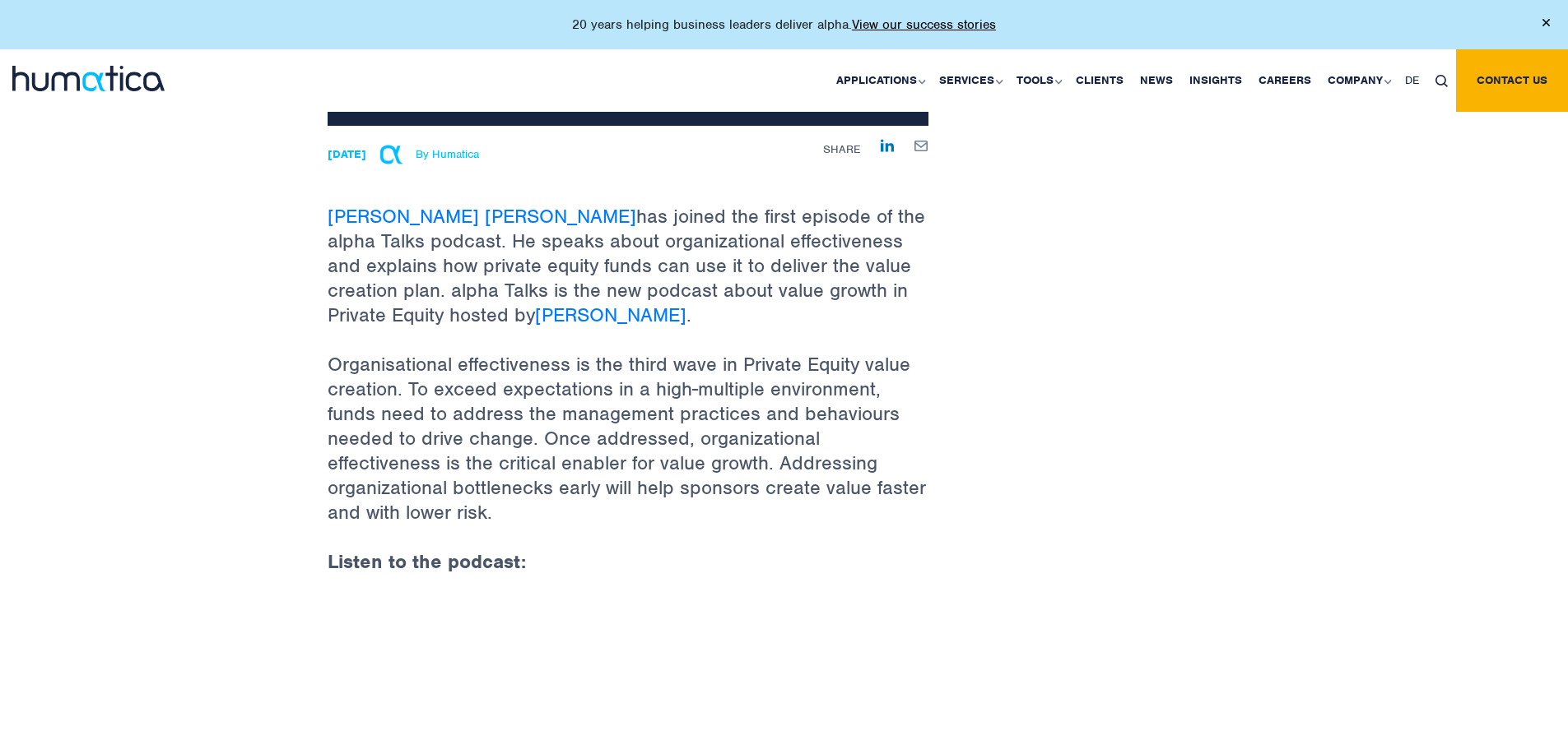
scroll to position [247, 0]
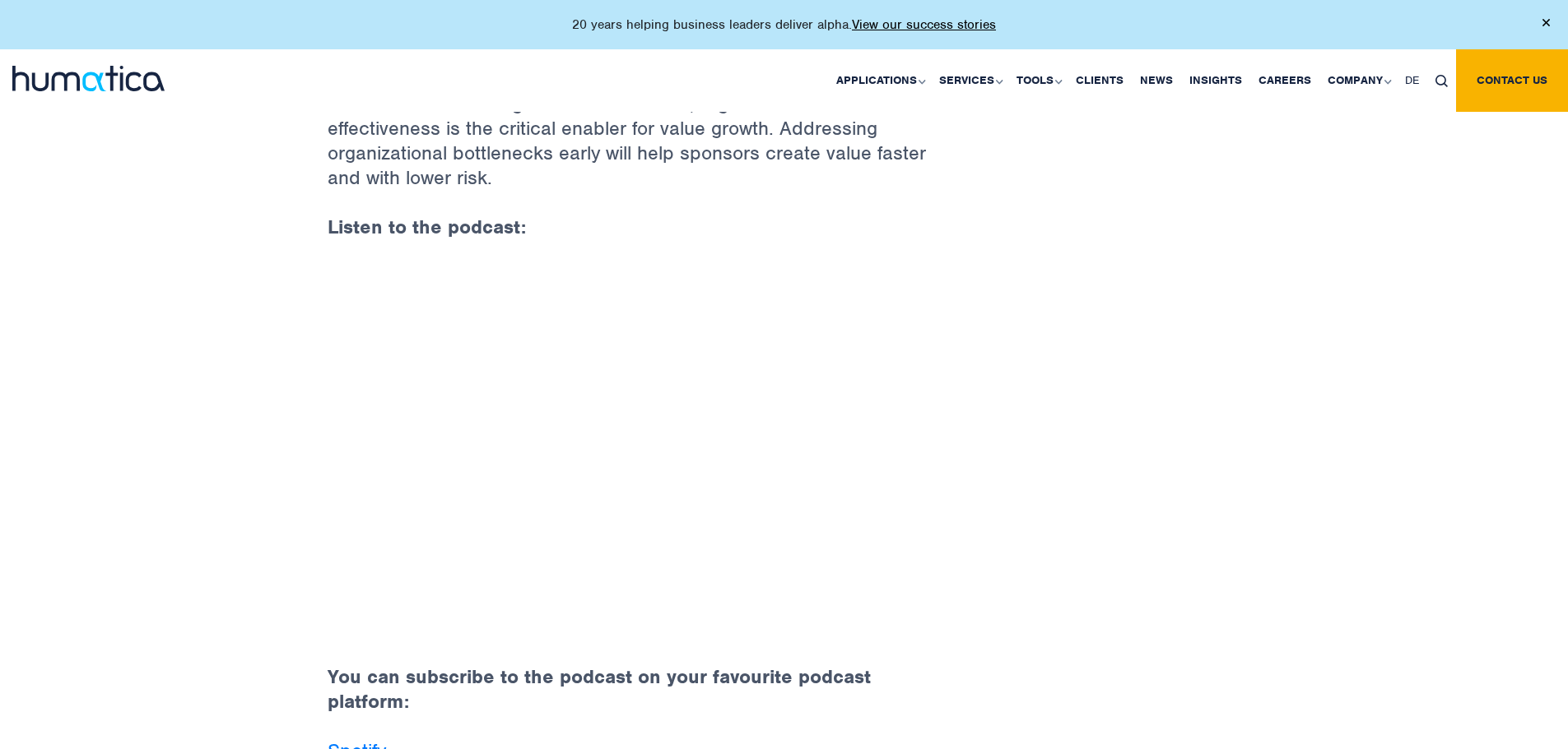
scroll to position [905, 0]
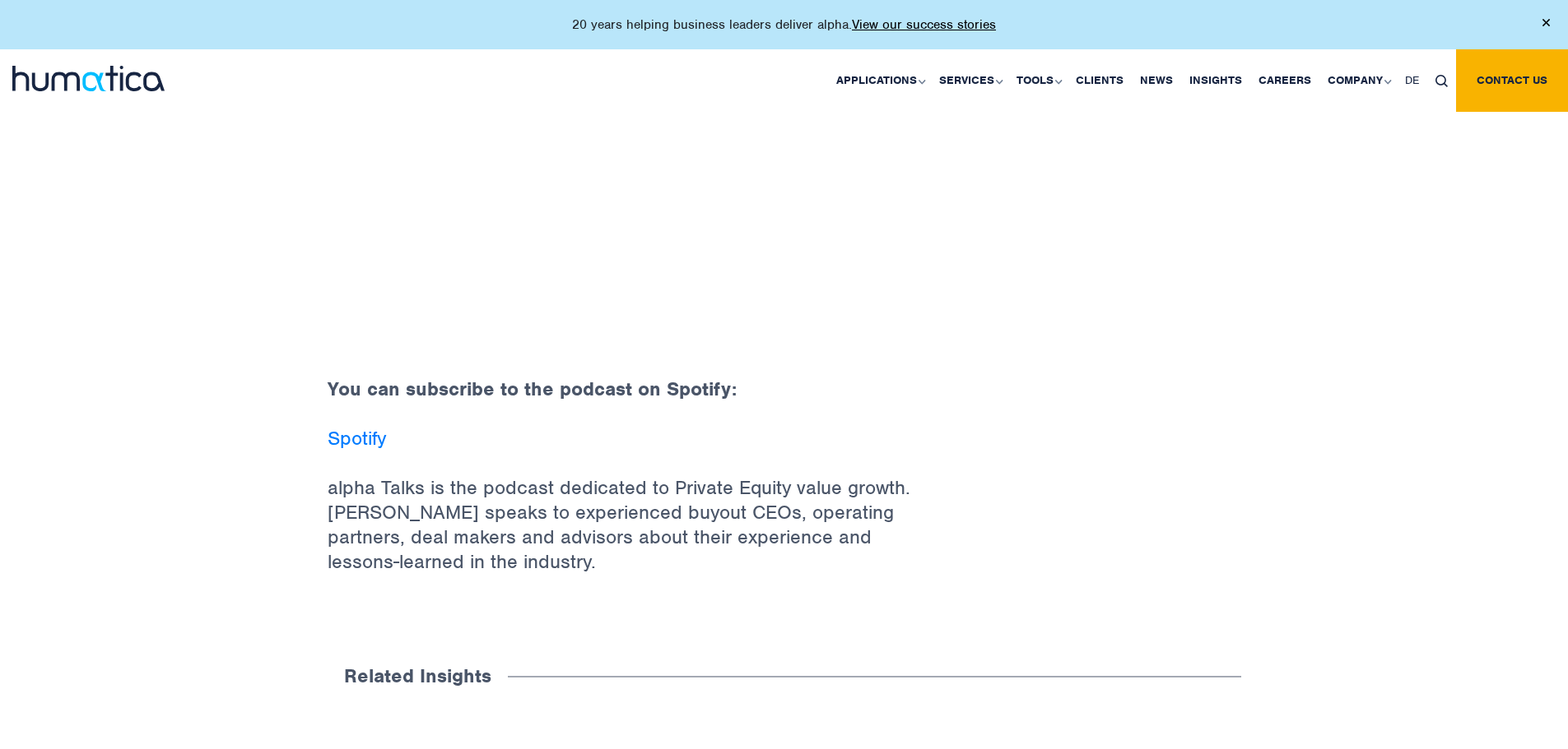
scroll to position [987, 0]
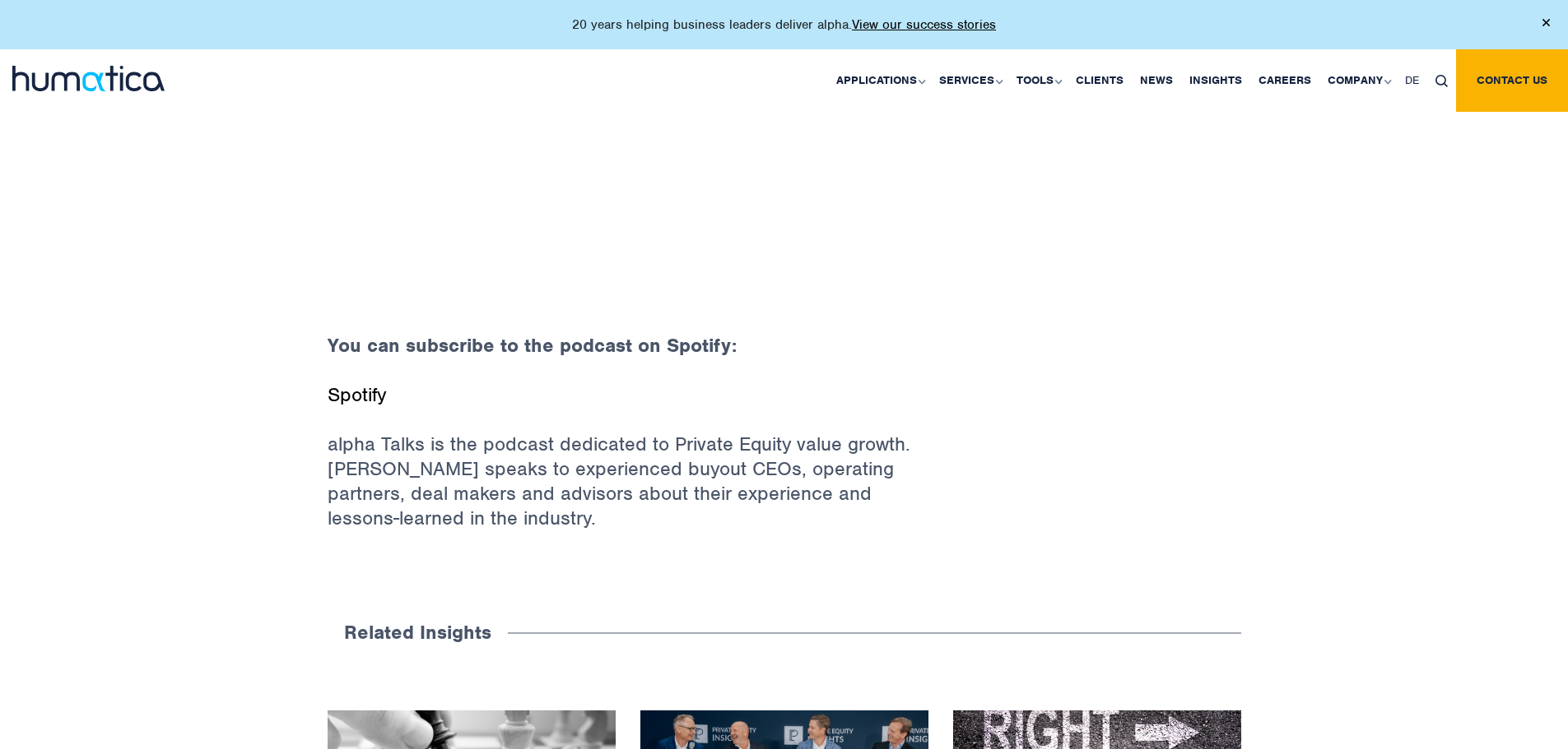
click at [372, 384] on link "Spotify" at bounding box center [357, 394] width 58 height 25
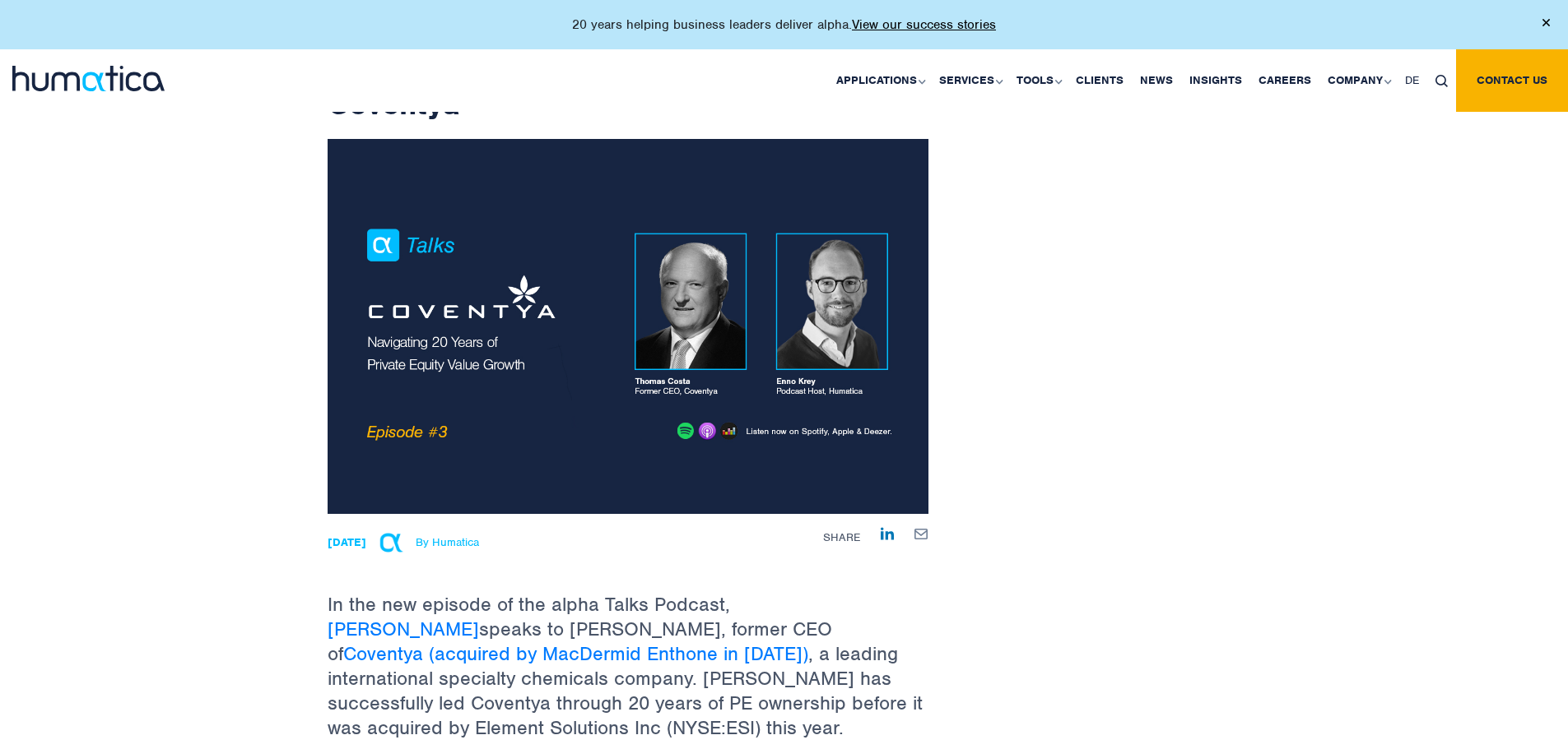
scroll to position [0, 0]
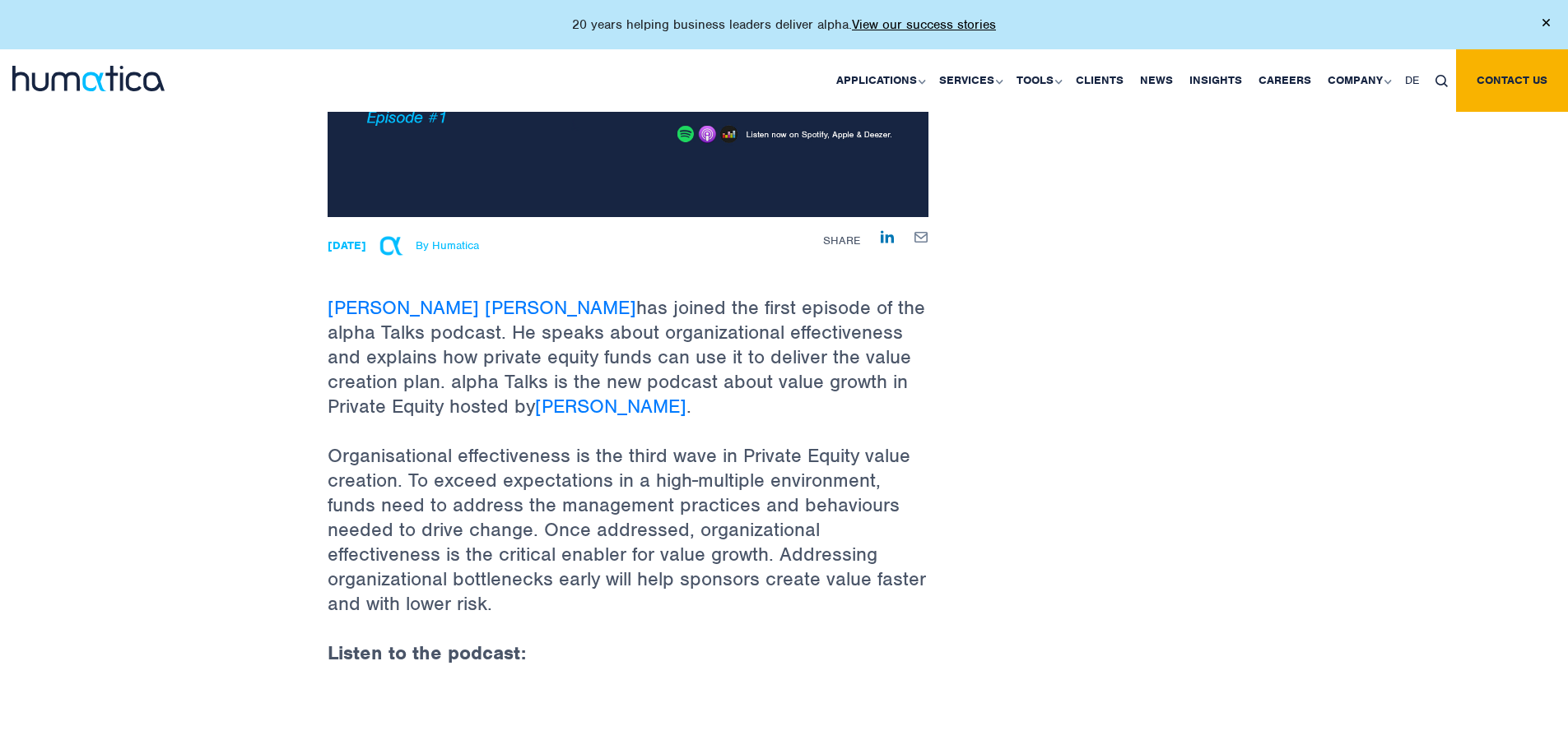
scroll to position [693, 0]
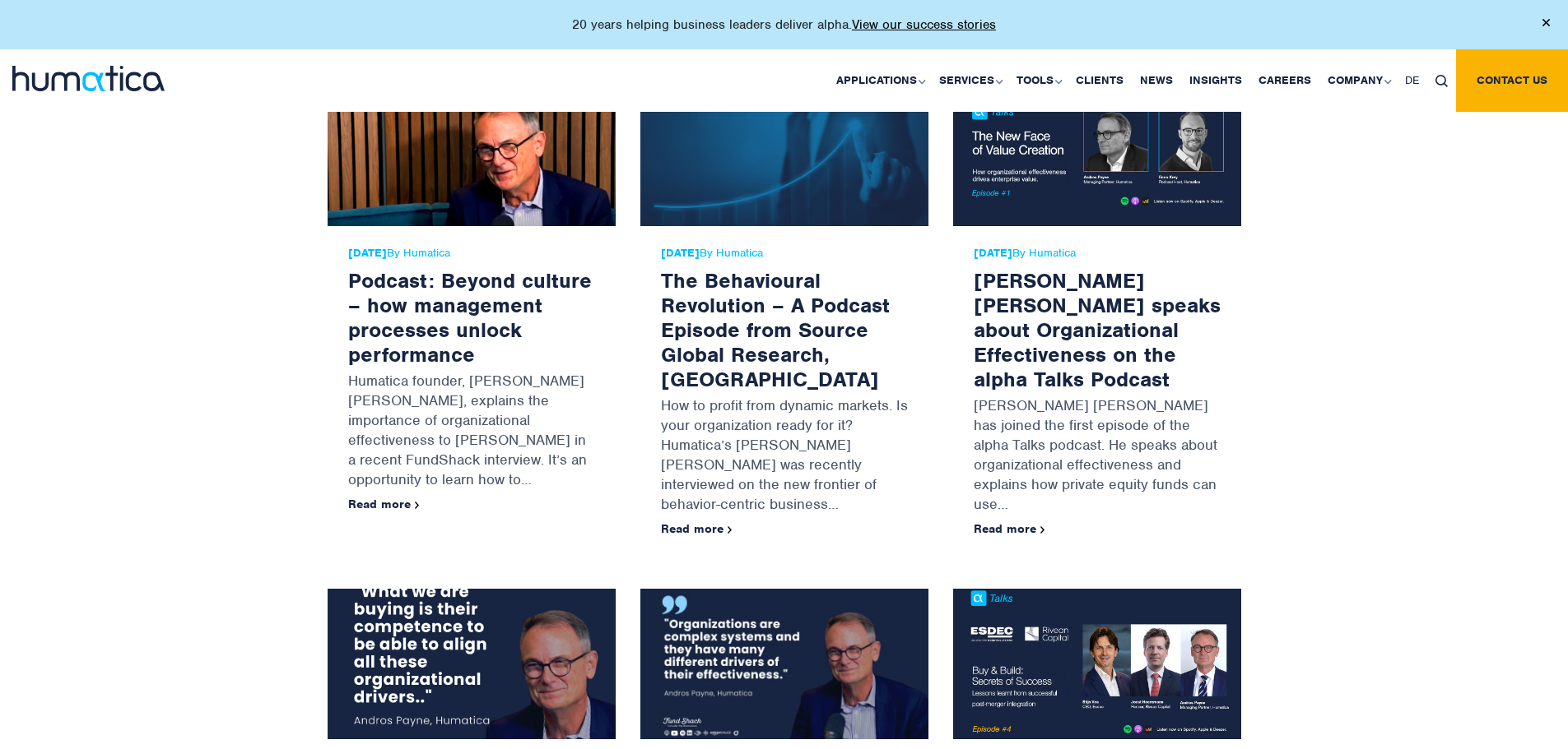
scroll to position [493, 0]
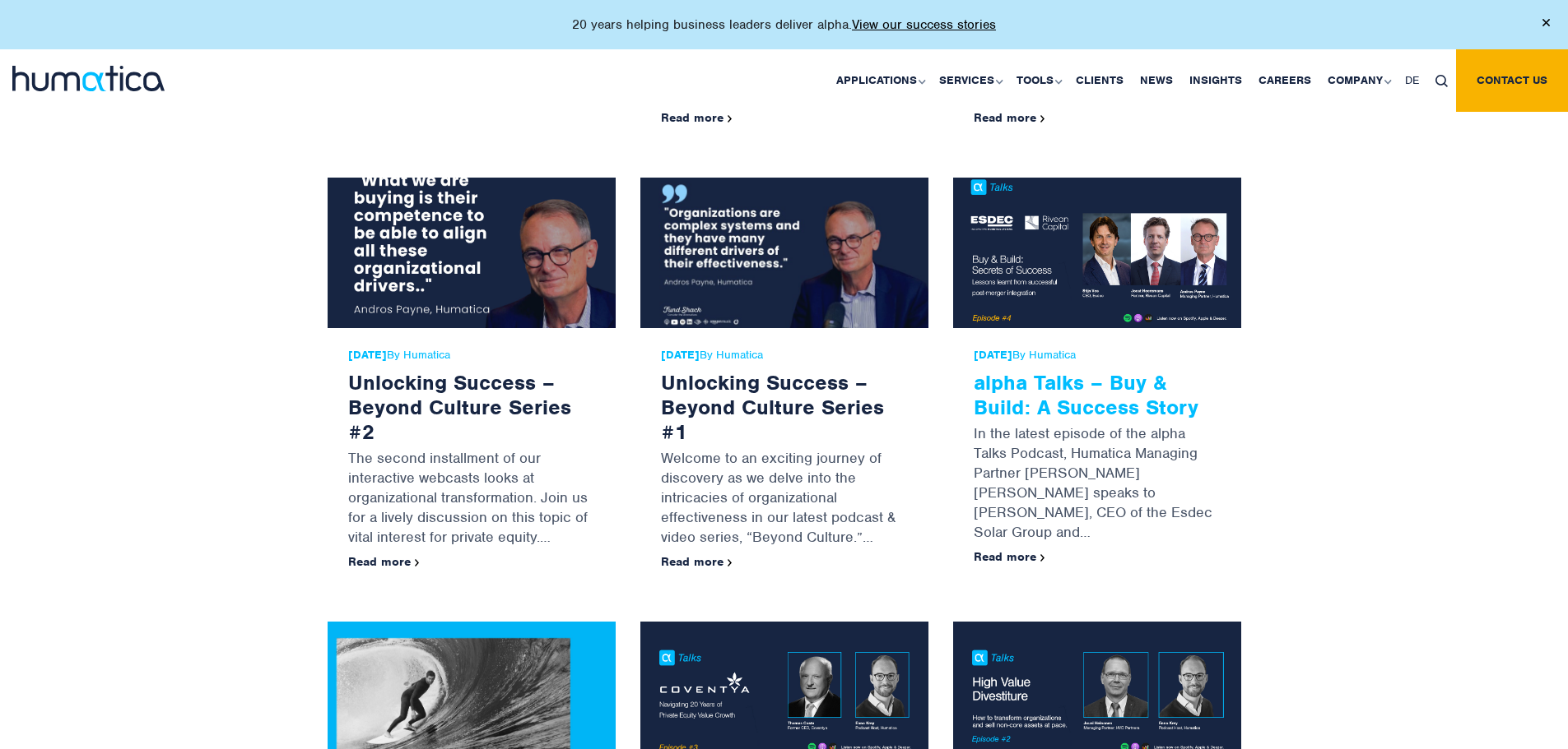
click at [1130, 382] on link "alpha Talks – Buy & Build: A Success Story" at bounding box center [1085, 394] width 225 height 51
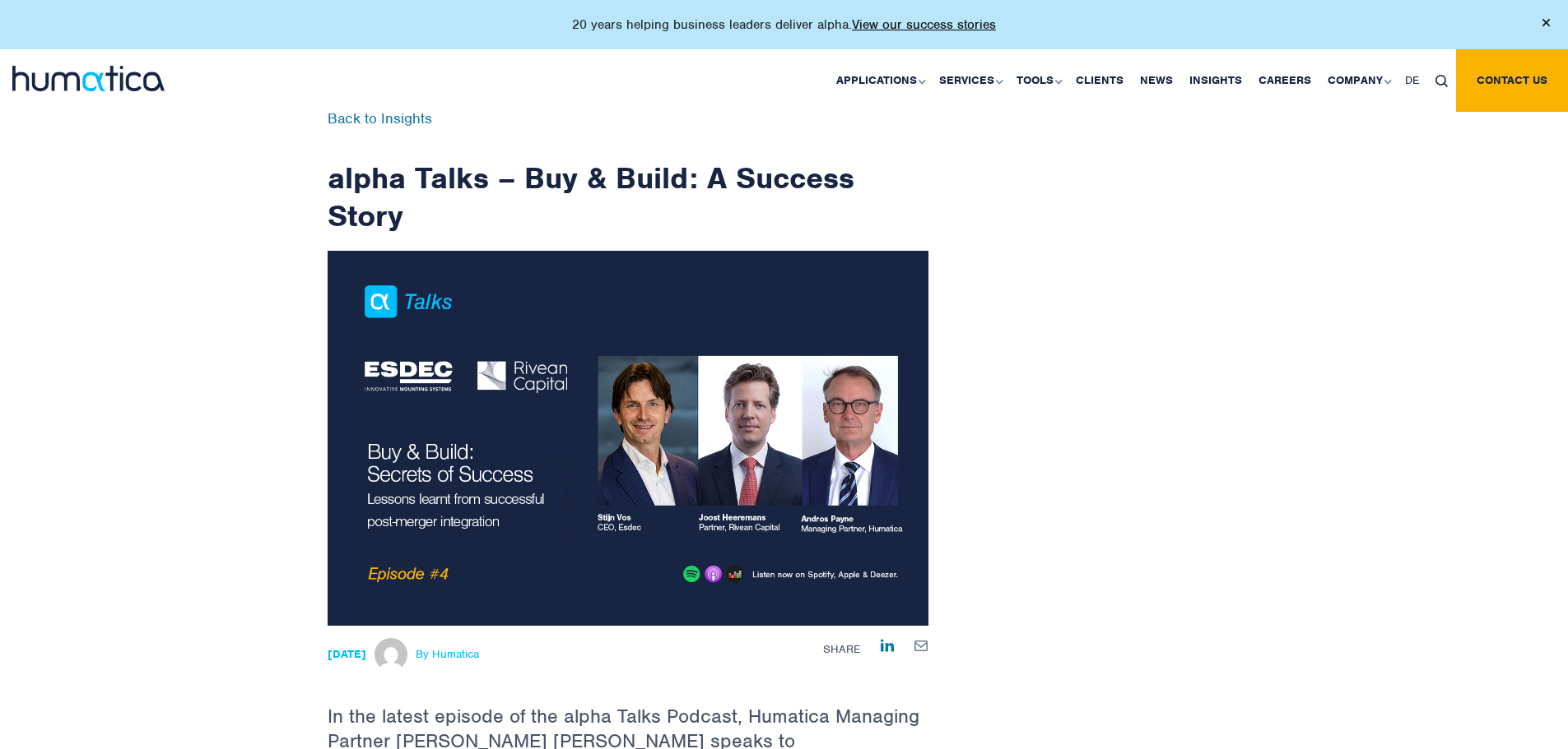
click at [423, 297] on img at bounding box center [628, 438] width 601 height 375
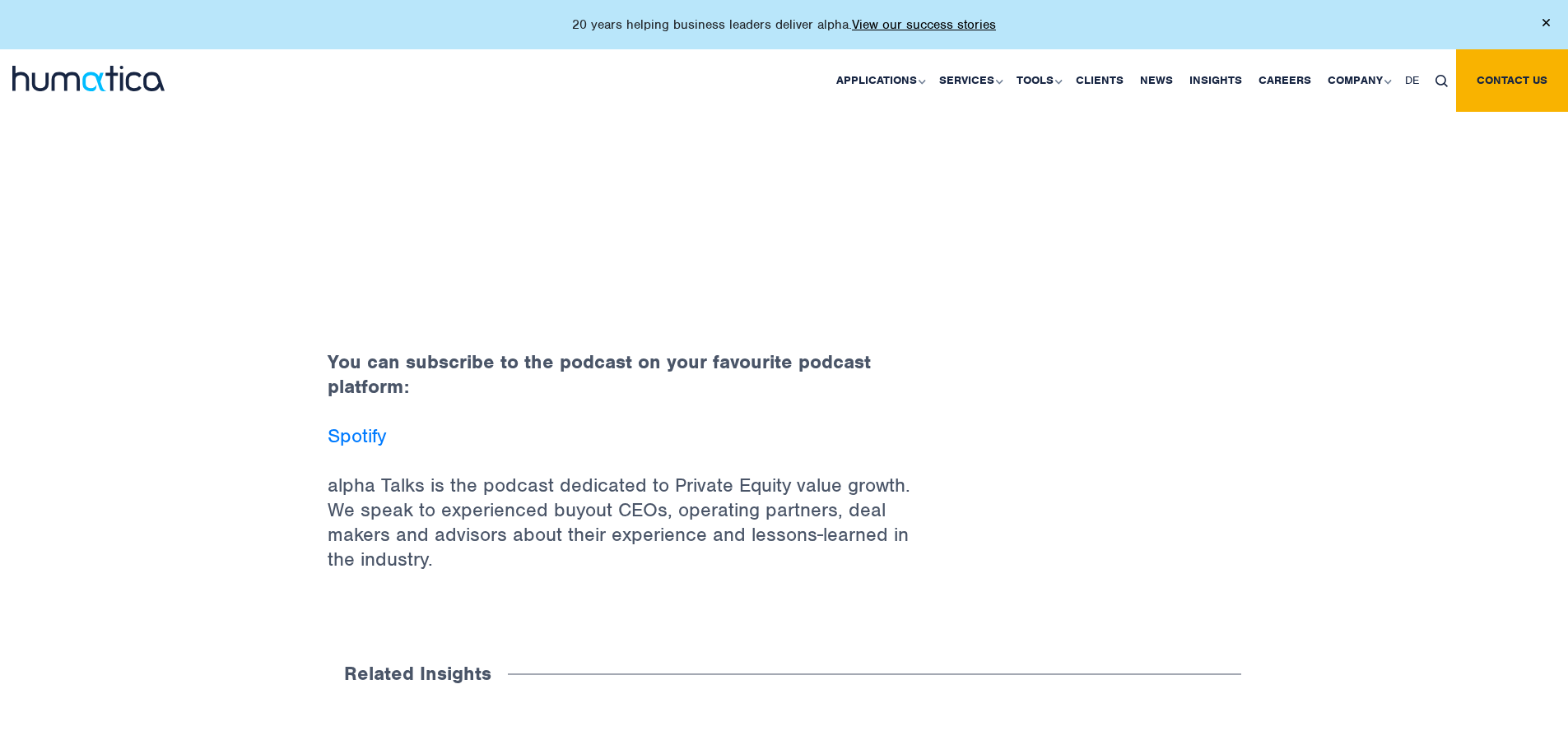
scroll to position [987, 0]
